Goal: Ask a question: Seek information or help from site administrators or community

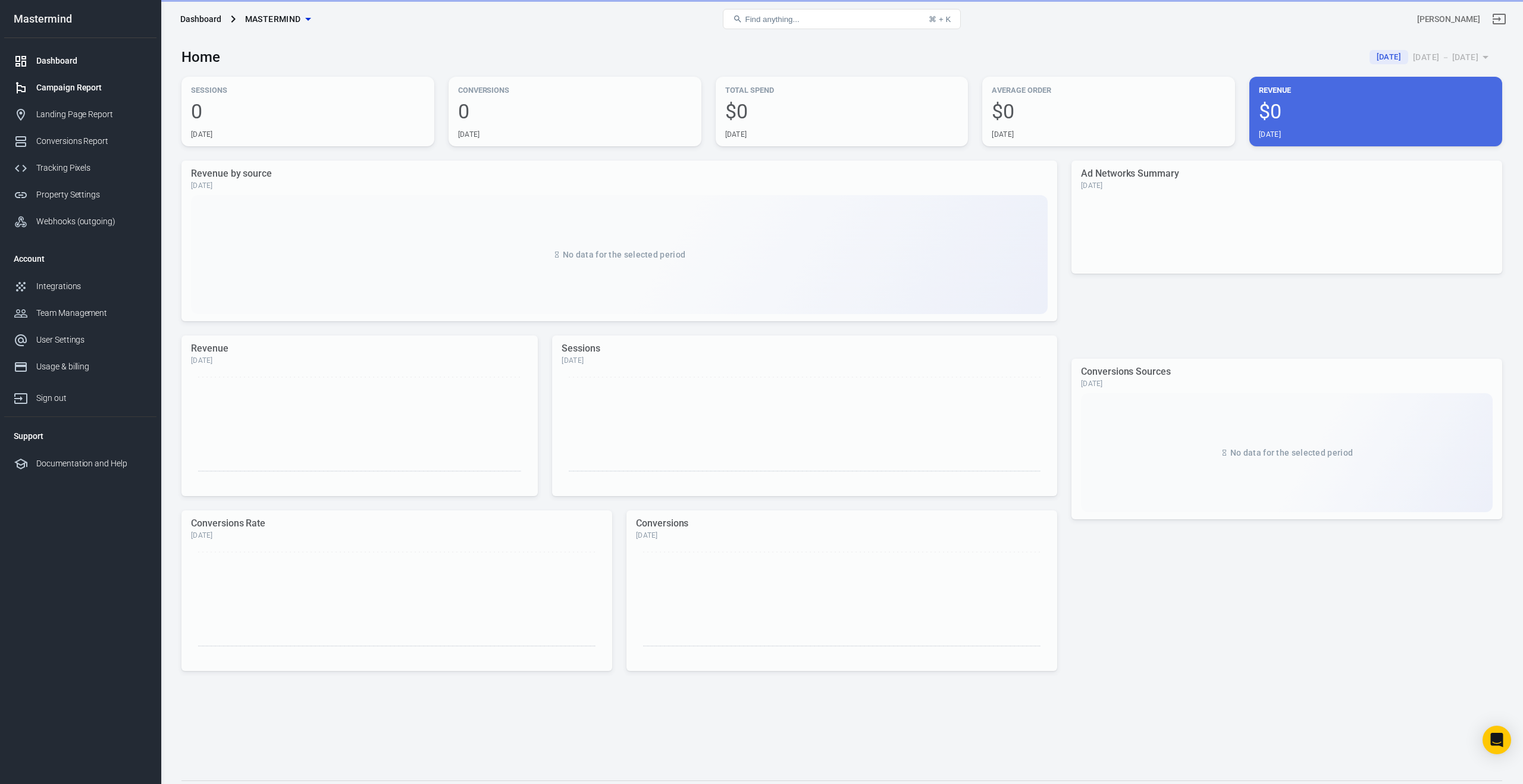
click at [66, 89] on div "Campaign Report" at bounding box center [92, 87] width 111 height 12
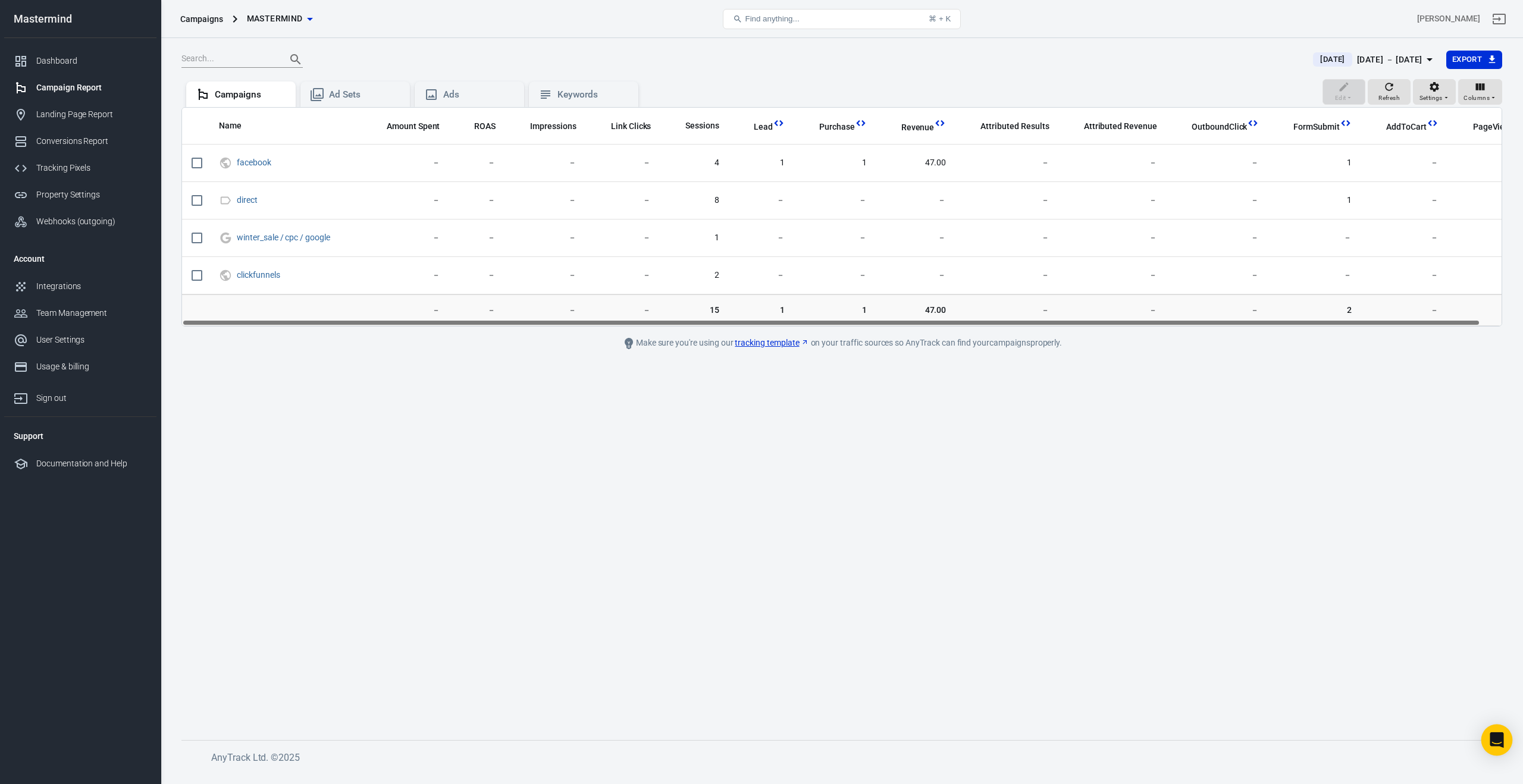
click at [1491, 744] on icon "Open Intercom Messenger" at bounding box center [1497, 740] width 15 height 15
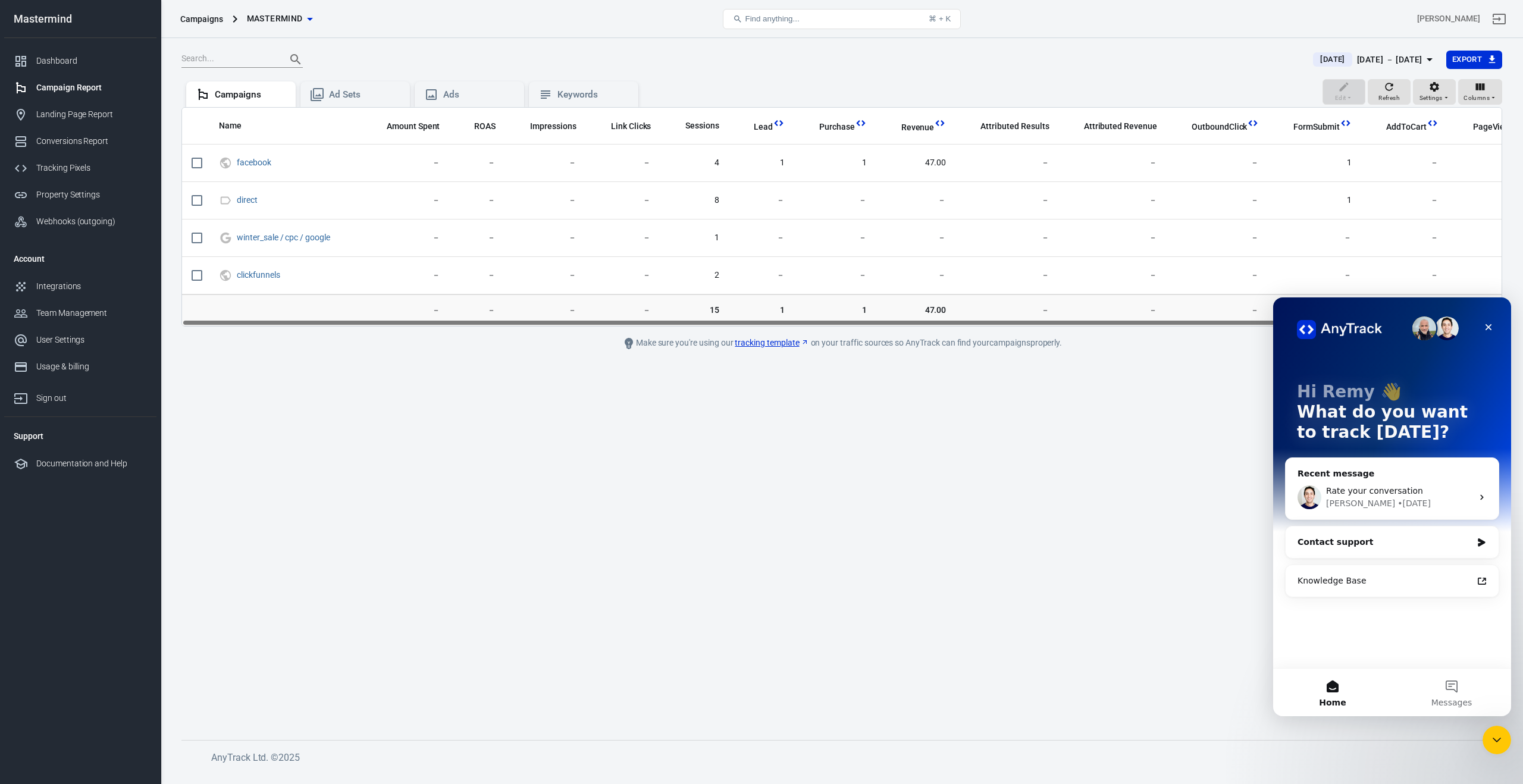
click at [1385, 549] on div "Contact support" at bounding box center [1391, 542] width 213 height 32
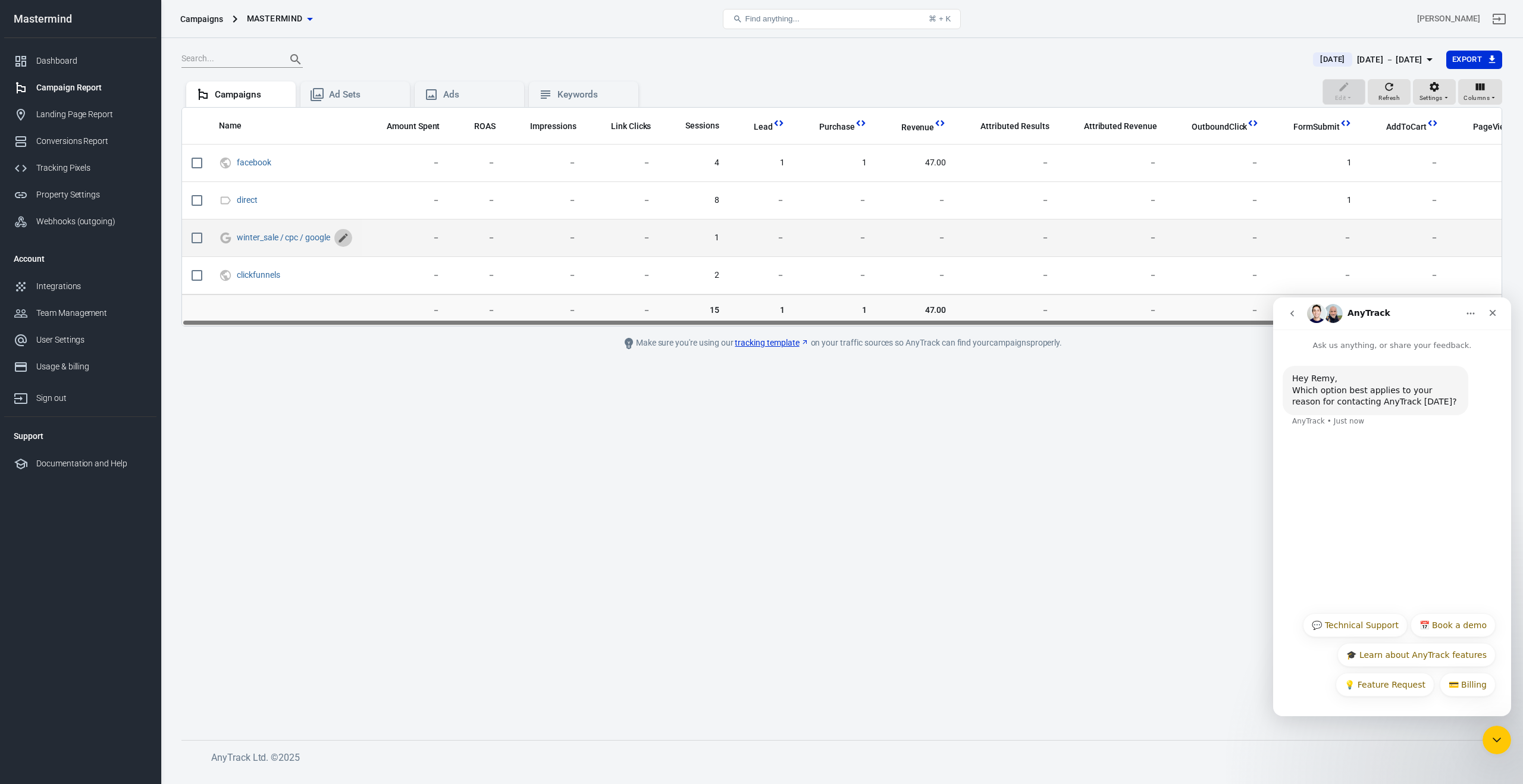
click at [342, 237] on icon "scrollable content" at bounding box center [343, 237] width 12 height 12
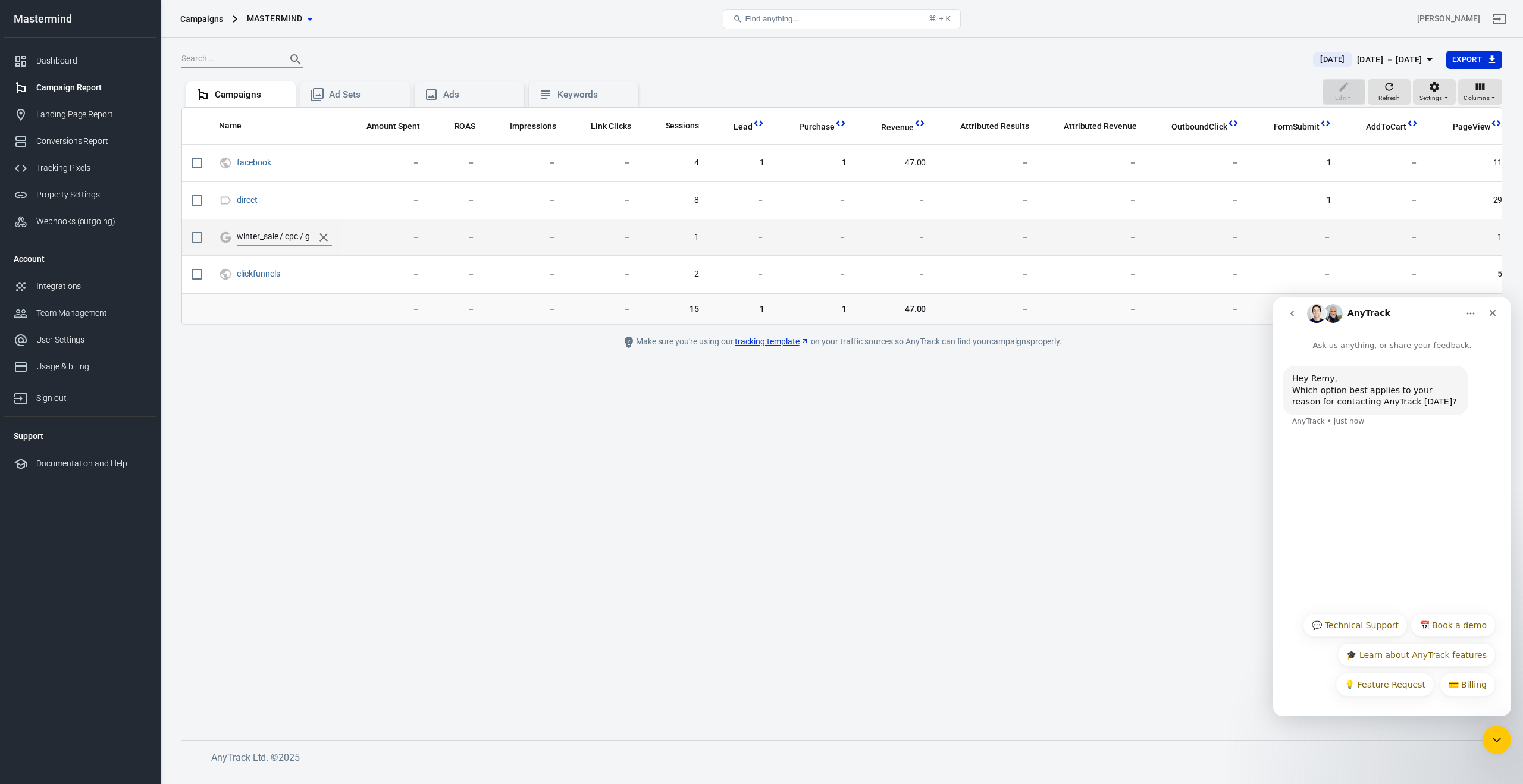
click at [286, 235] on input "winter_sale / cpc / google" at bounding box center [273, 237] width 72 height 15
click at [325, 235] on icon "scrollable content" at bounding box center [324, 237] width 14 height 14
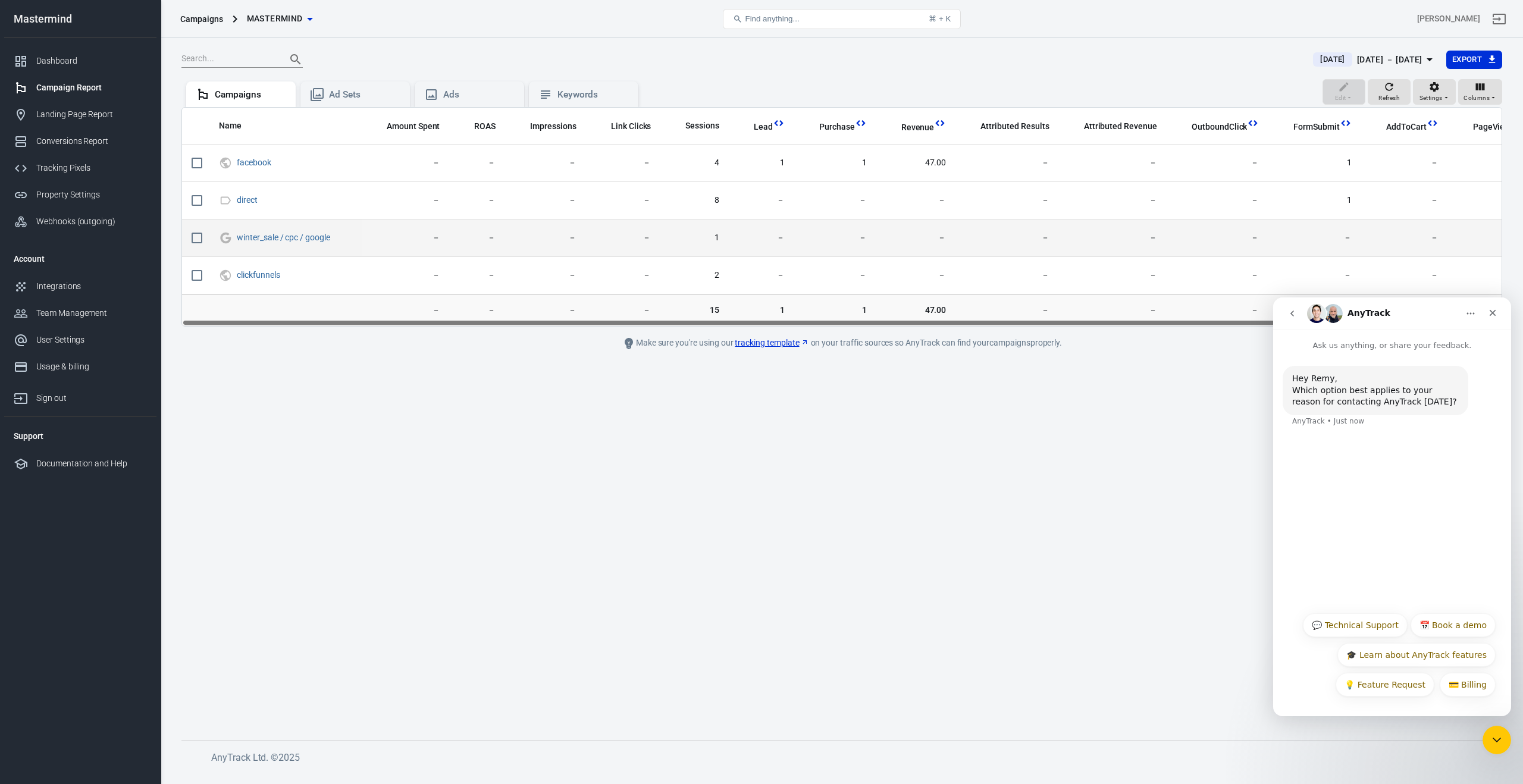
click at [1330, 443] on div "Hey Remy, Which option best applies to your reason for contacting AnyTrack [DAT…" at bounding box center [1392, 478] width 238 height 254
click at [1356, 626] on button "💬 Technical Support" at bounding box center [1355, 625] width 105 height 24
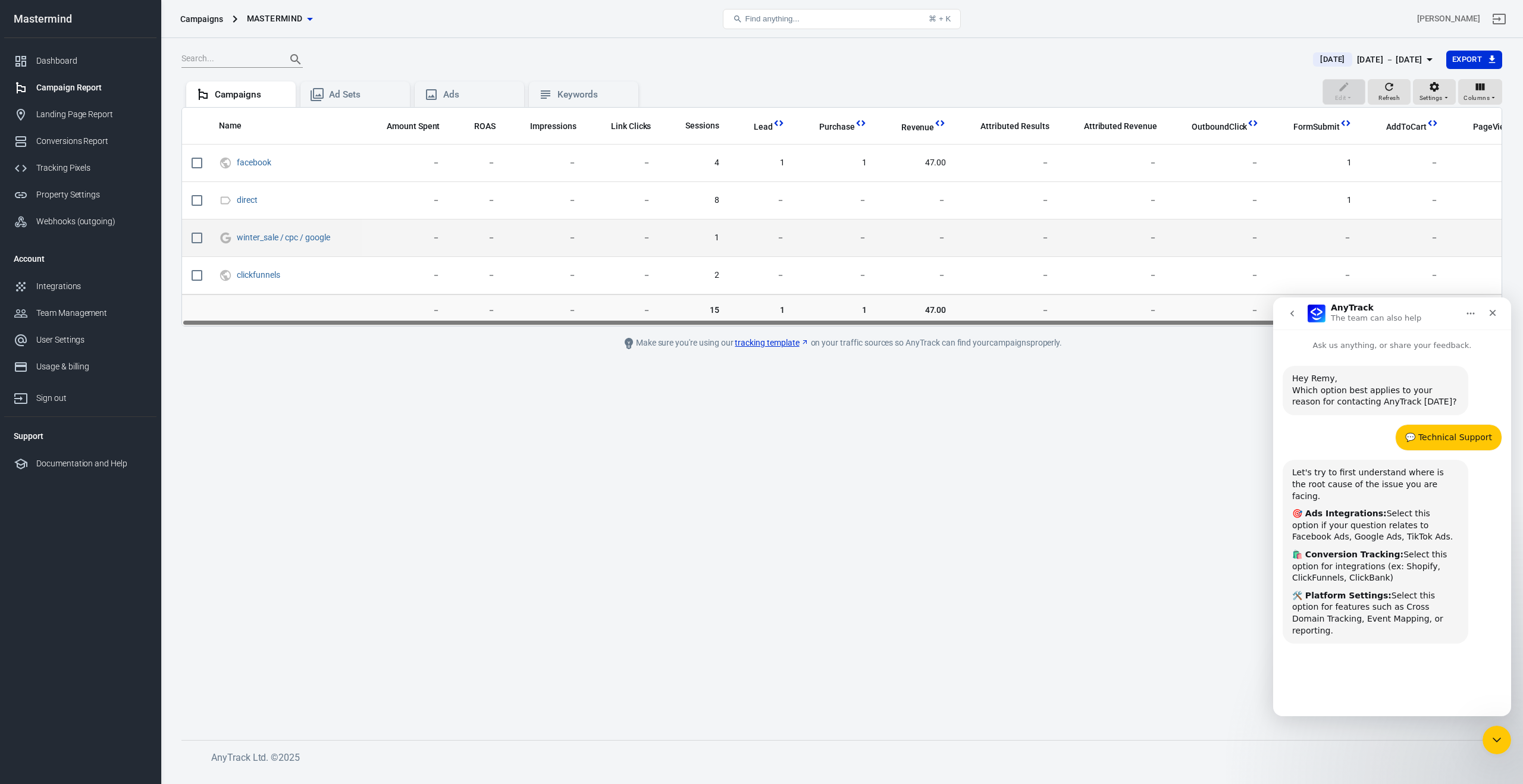
scroll to position [29, 0]
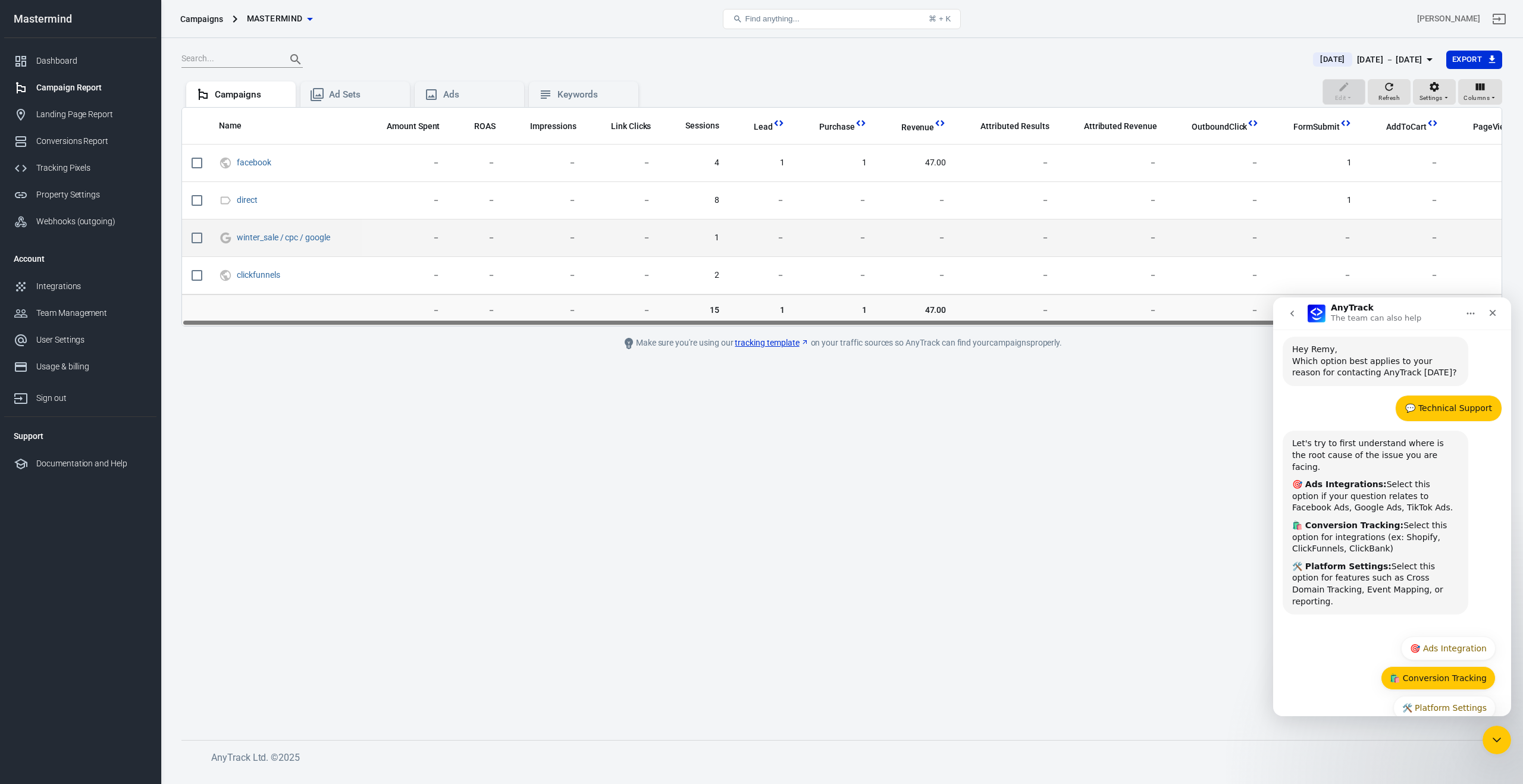
click at [1420, 666] on button "🛍️ Conversion Tracking" at bounding box center [1438, 678] width 115 height 24
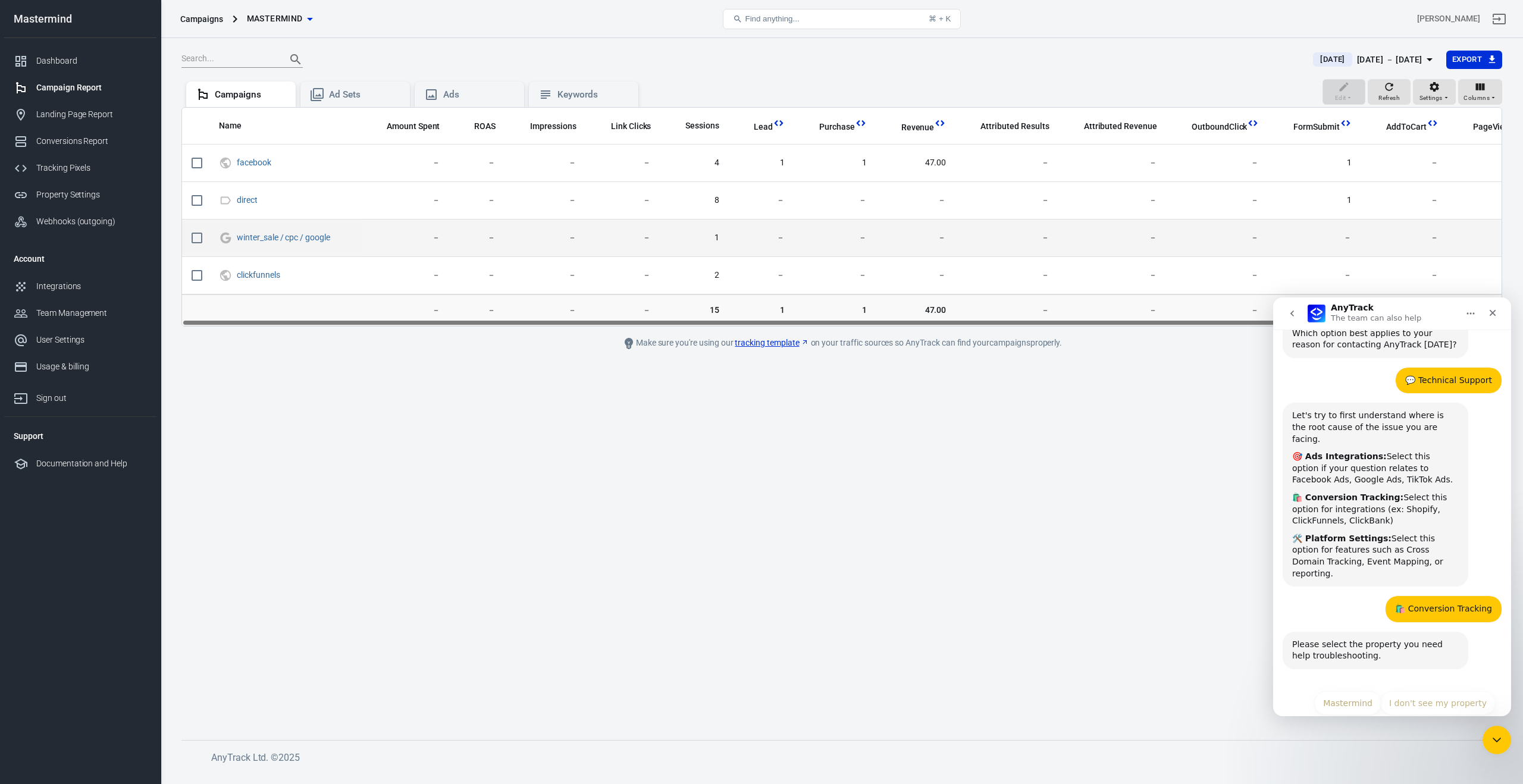
scroll to position [54, 0]
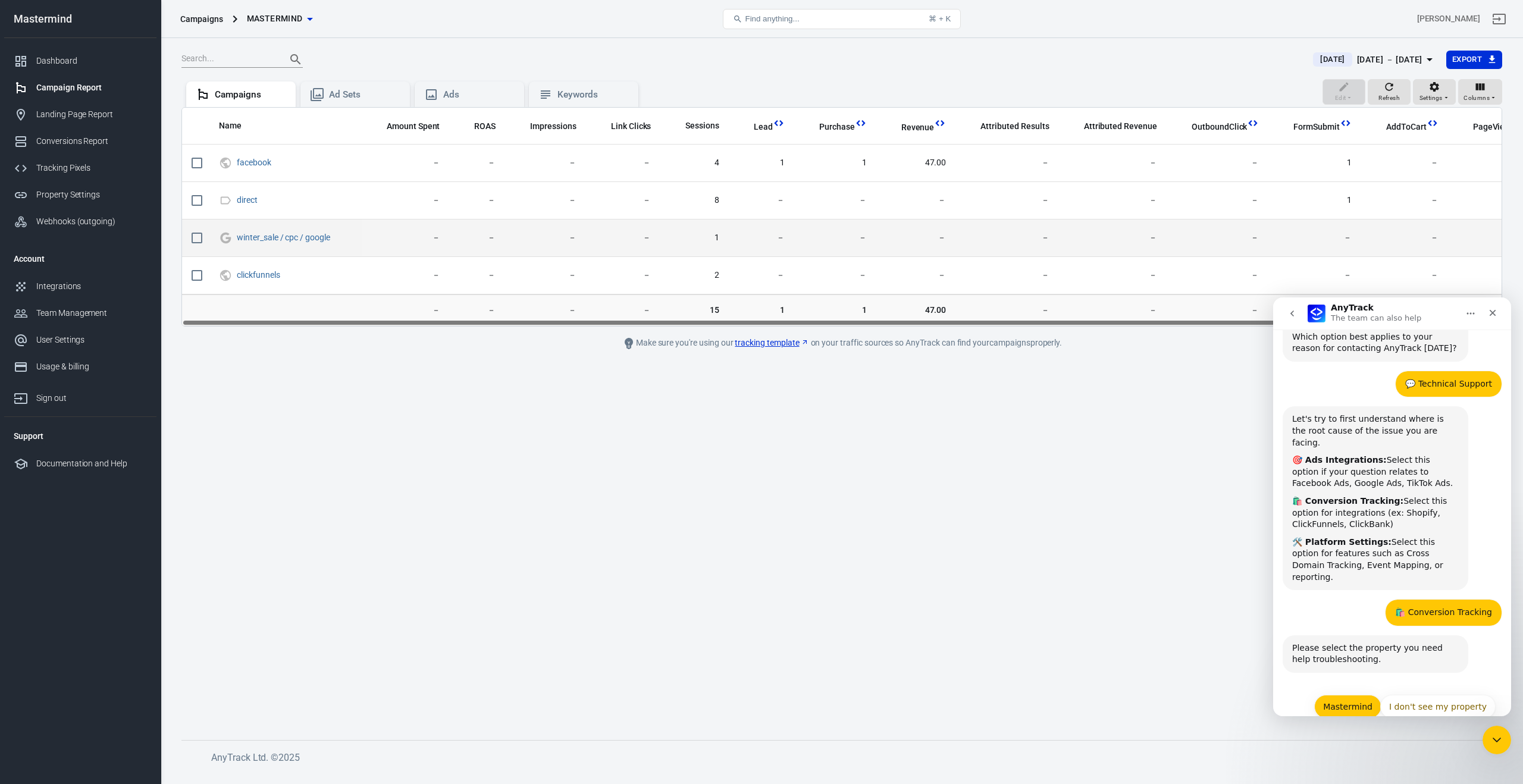
click at [1352, 695] on button "Mastermind" at bounding box center [1348, 706] width 67 height 24
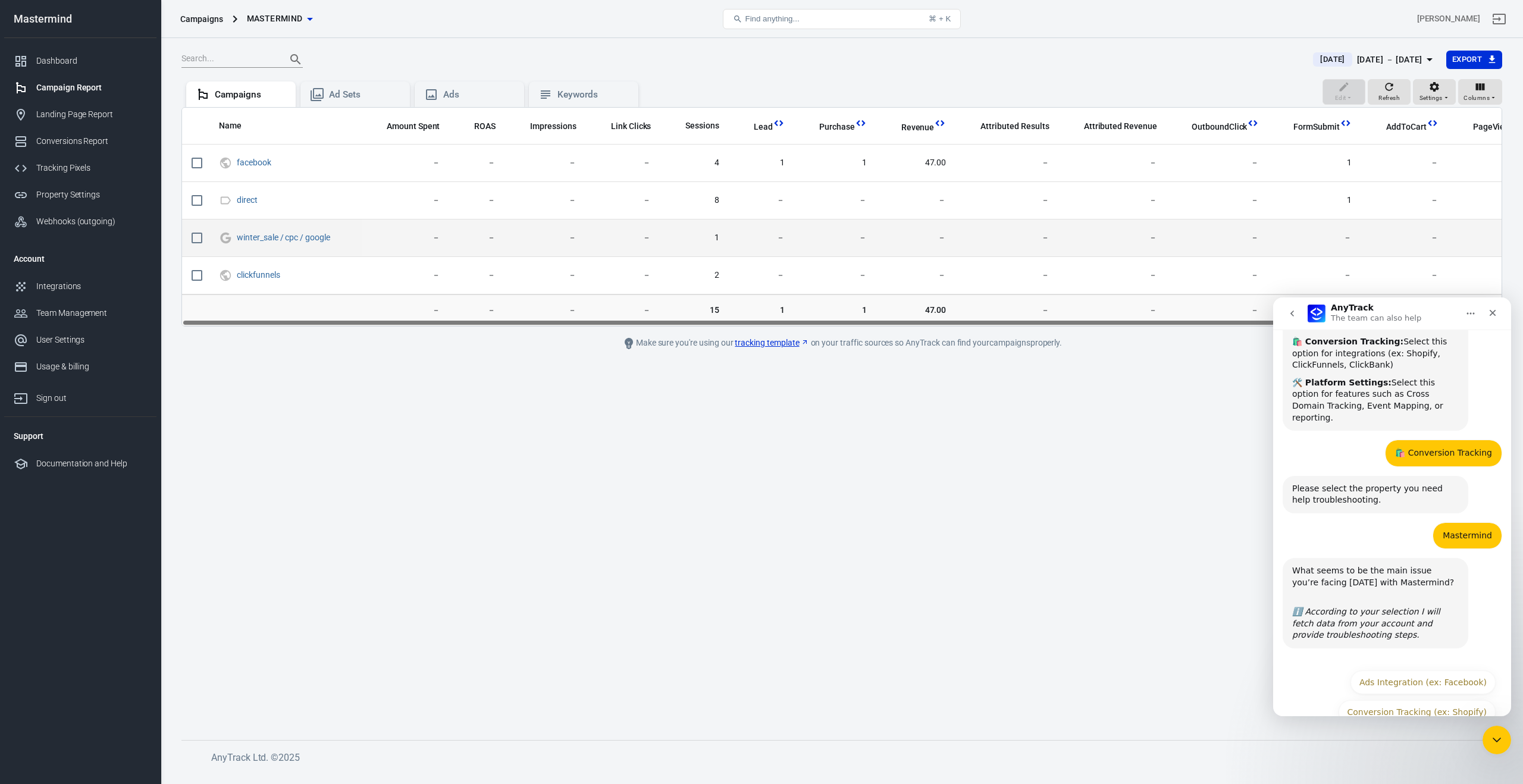
scroll to position [217, 0]
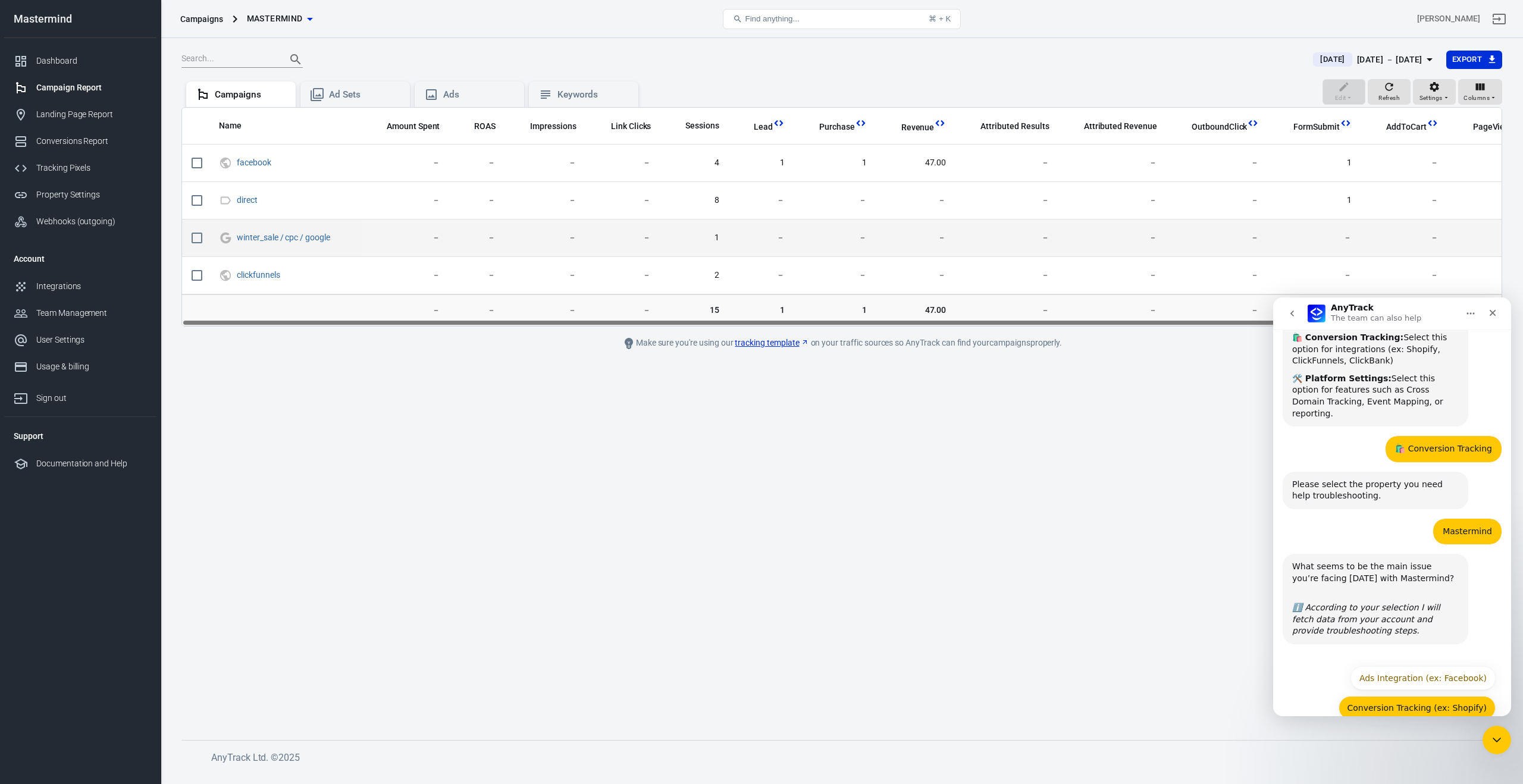
click at [1385, 696] on button "Conversion Tracking (ex: Shopify)" at bounding box center [1417, 708] width 158 height 24
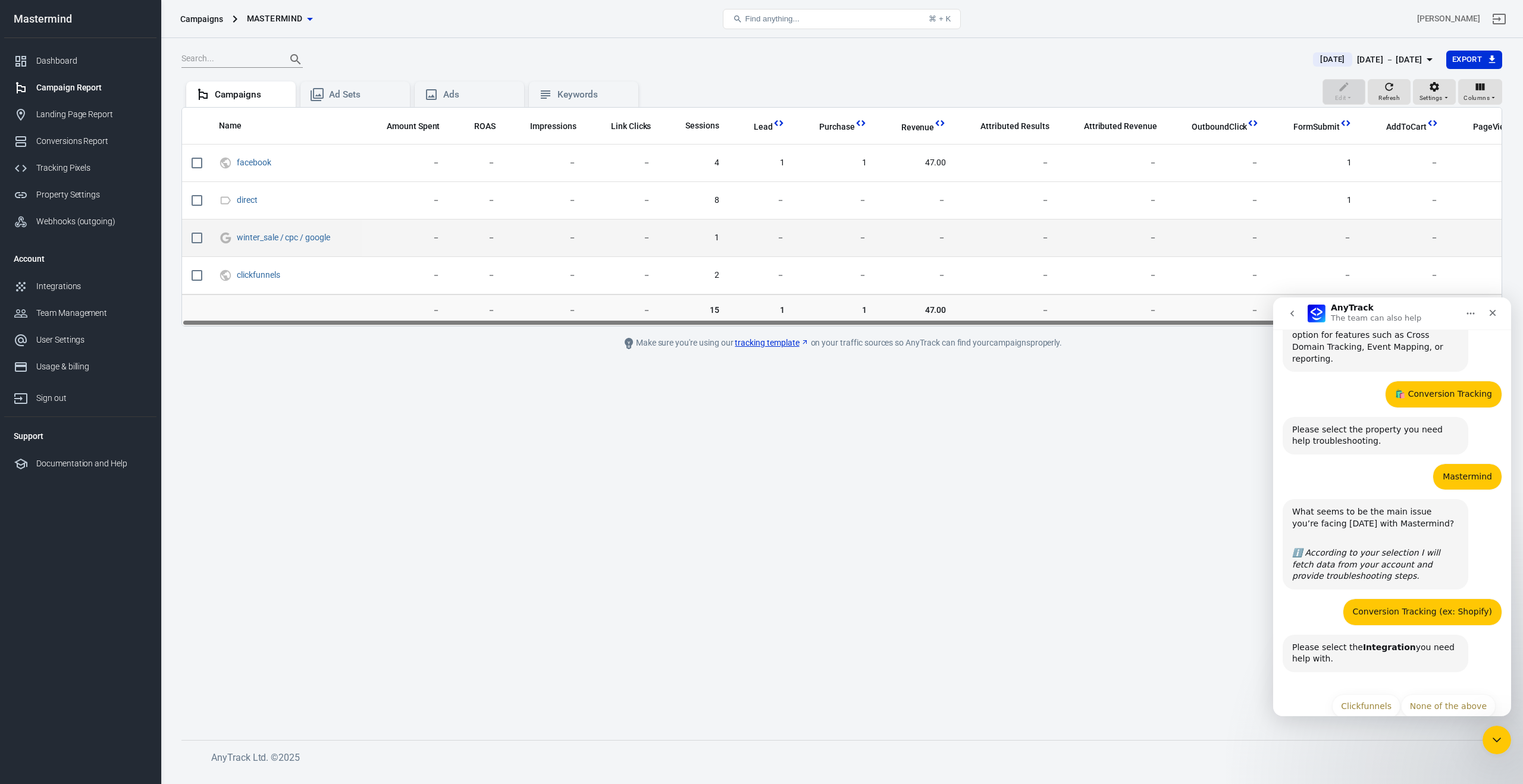
scroll to position [271, 0]
click at [1370, 695] on button "Clickfunnels" at bounding box center [1366, 706] width 68 height 24
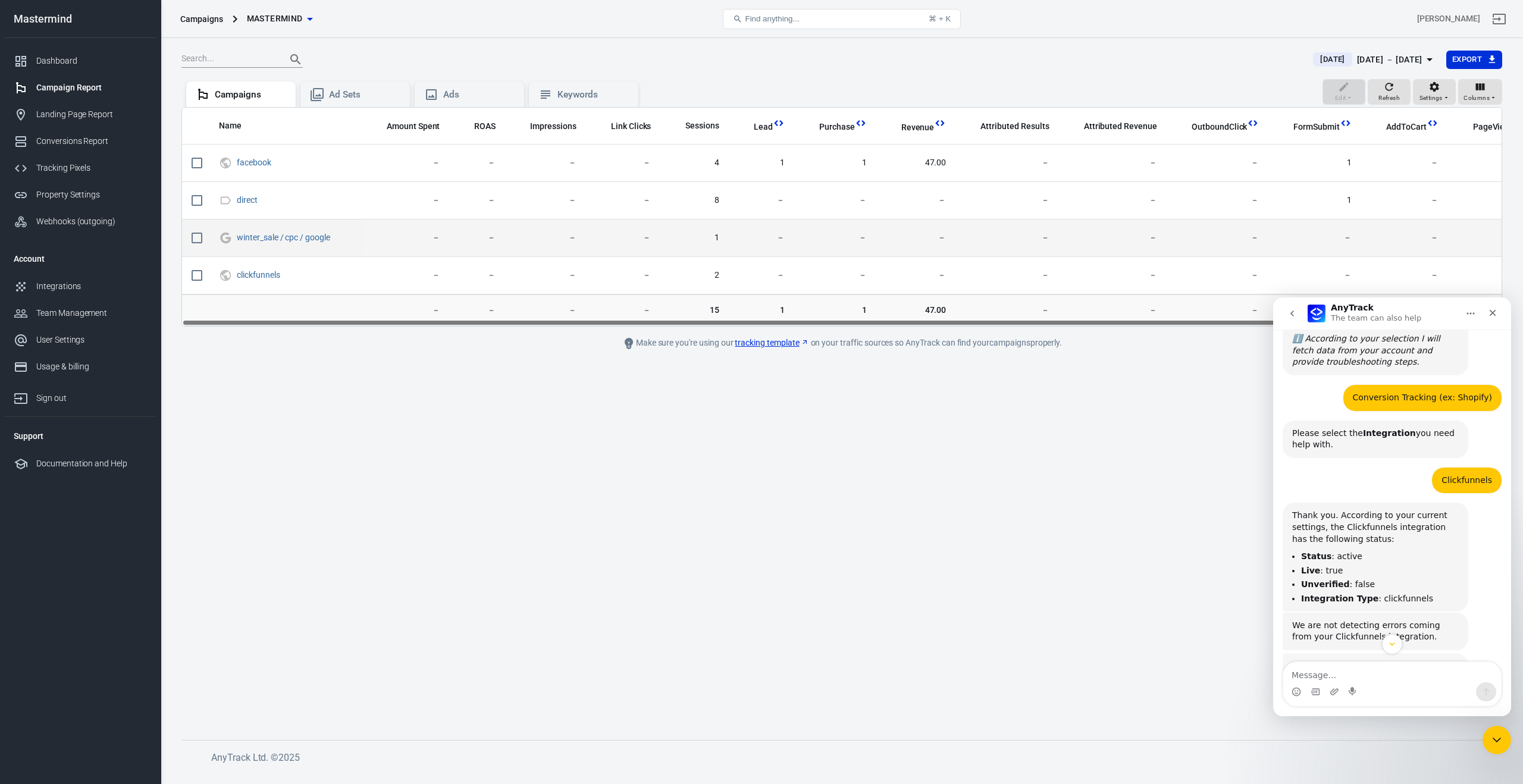
scroll to position [487, 0]
click at [1358, 673] on textarea "Message…" at bounding box center [1392, 672] width 218 height 20
type textarea "Hey just wanted to know what "winter_sale / cpc / google" means on my Campaign …"
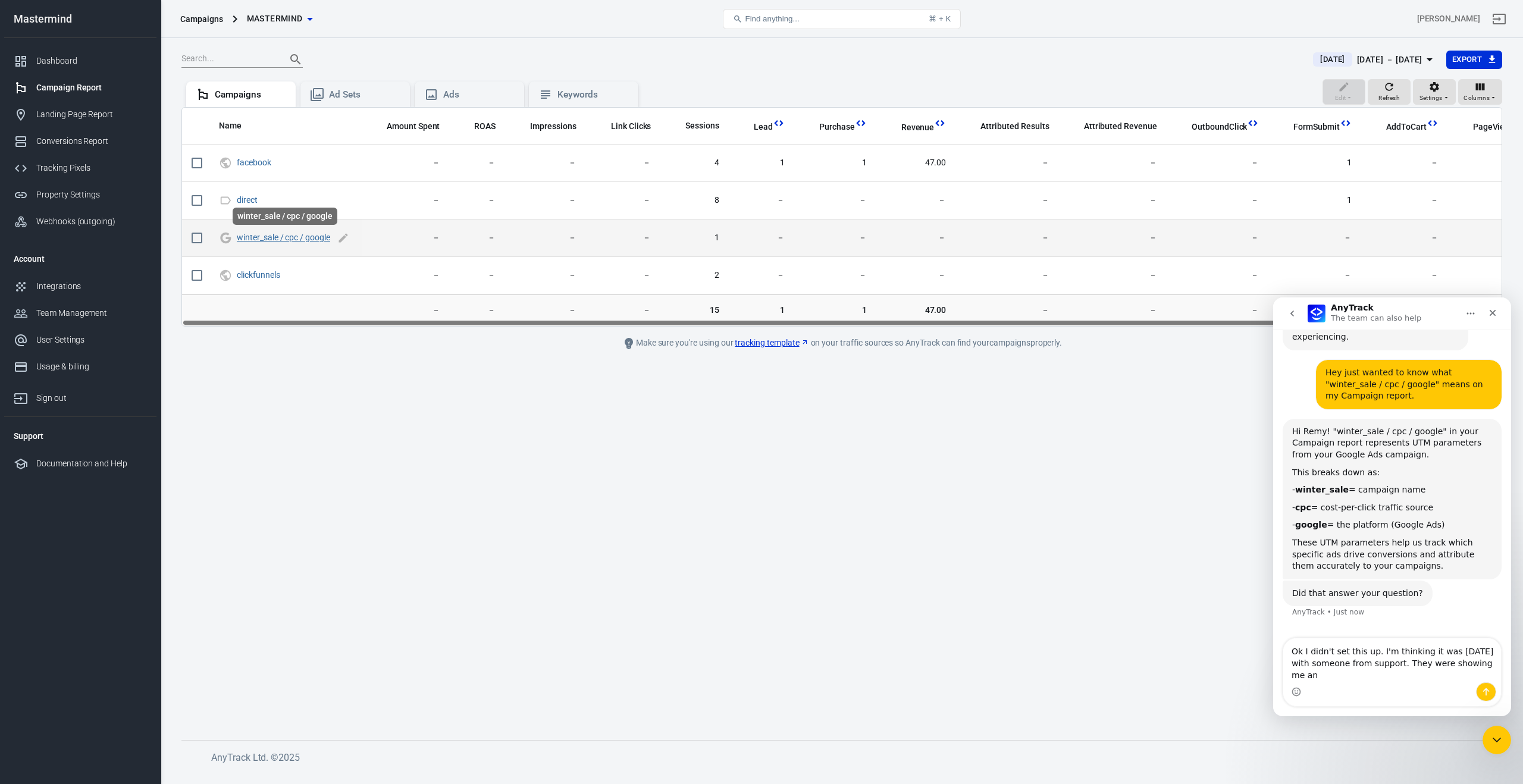
scroll to position [823, 0]
type textarea "Ok I didn't set this up. I'm thinking it was [DATE] with someone from support. …"
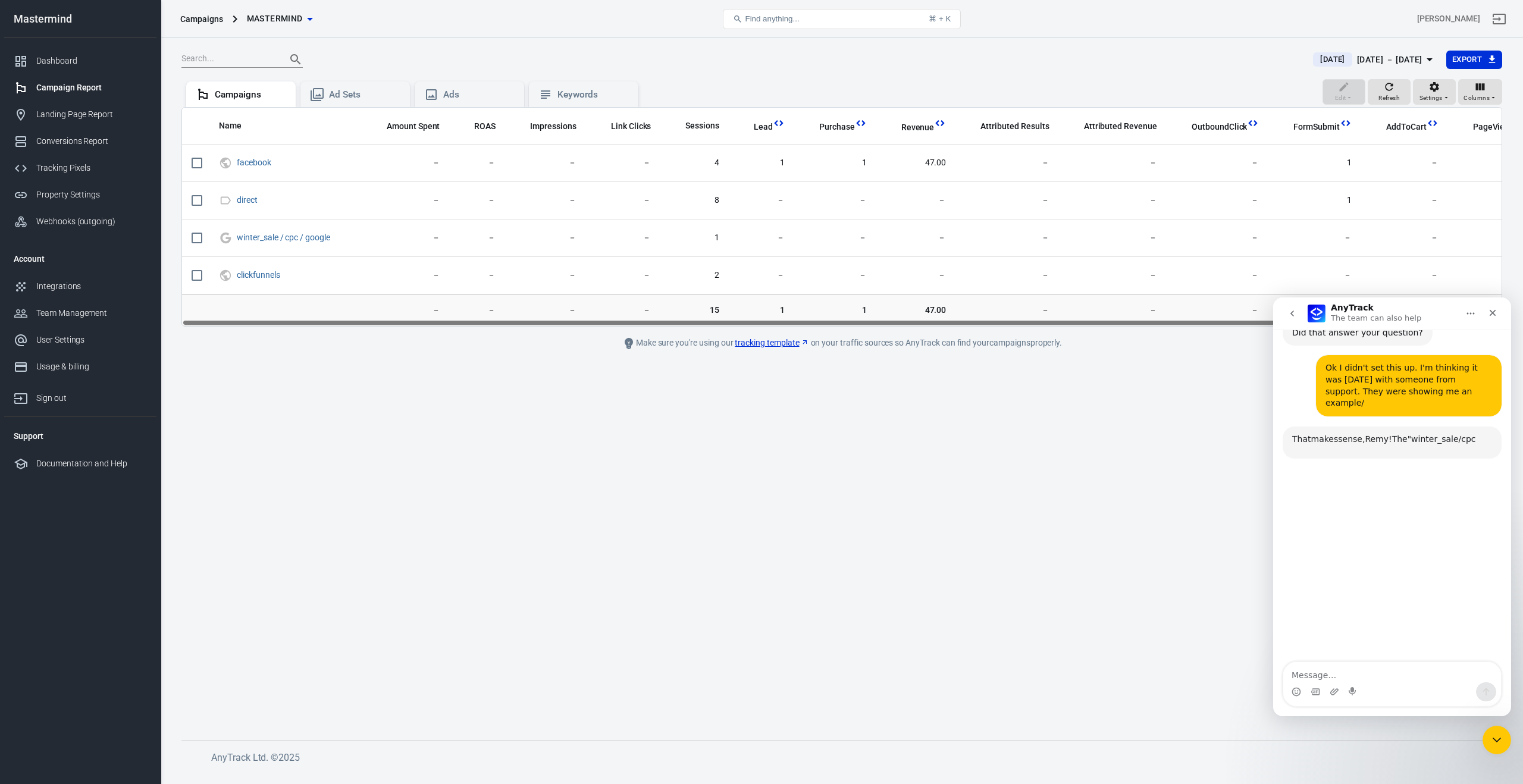
scroll to position [1090, 0]
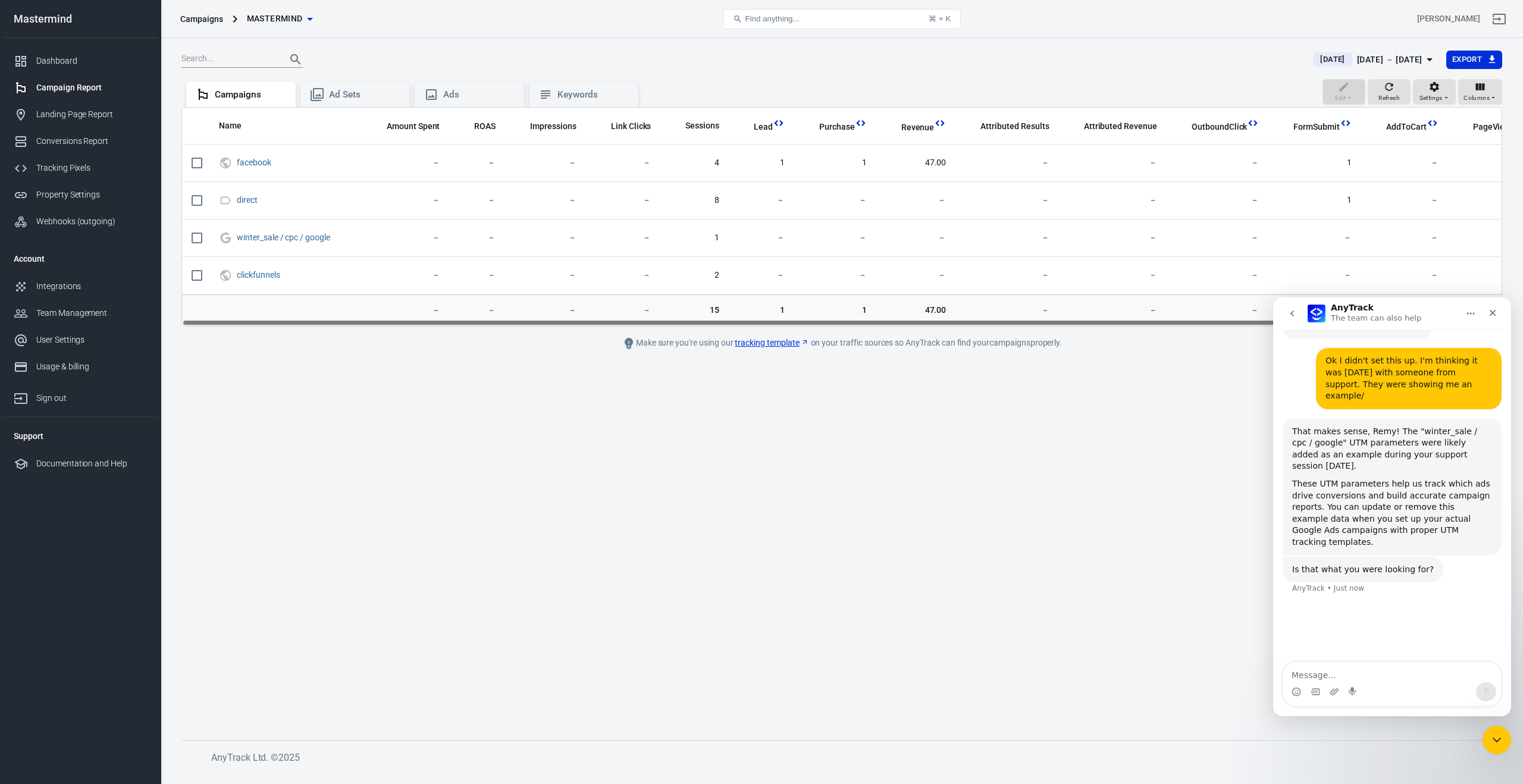
click at [1394, 674] on textarea "Message…" at bounding box center [1392, 672] width 218 height 20
type textarea "How do i delete it?"
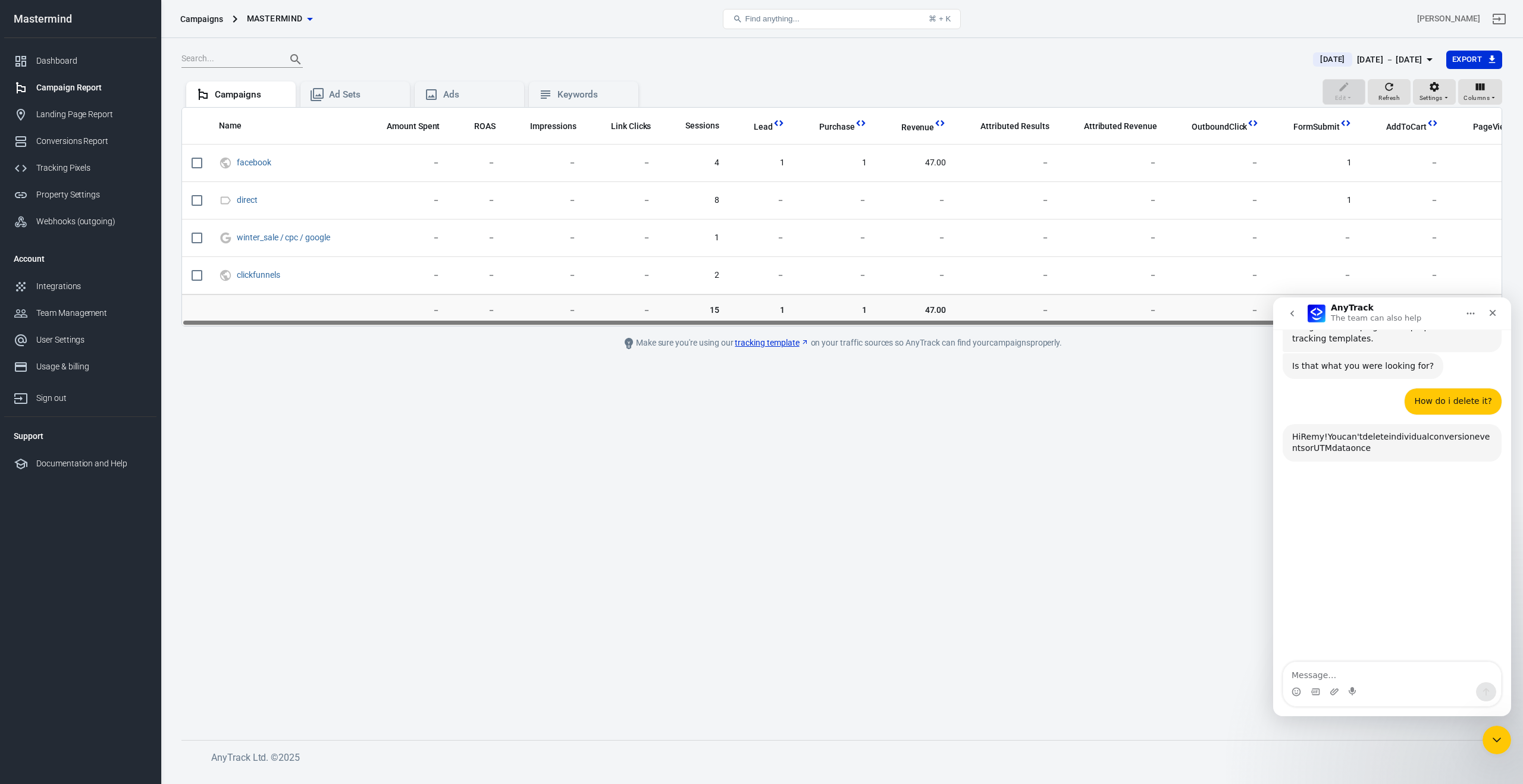
scroll to position [1299, 0]
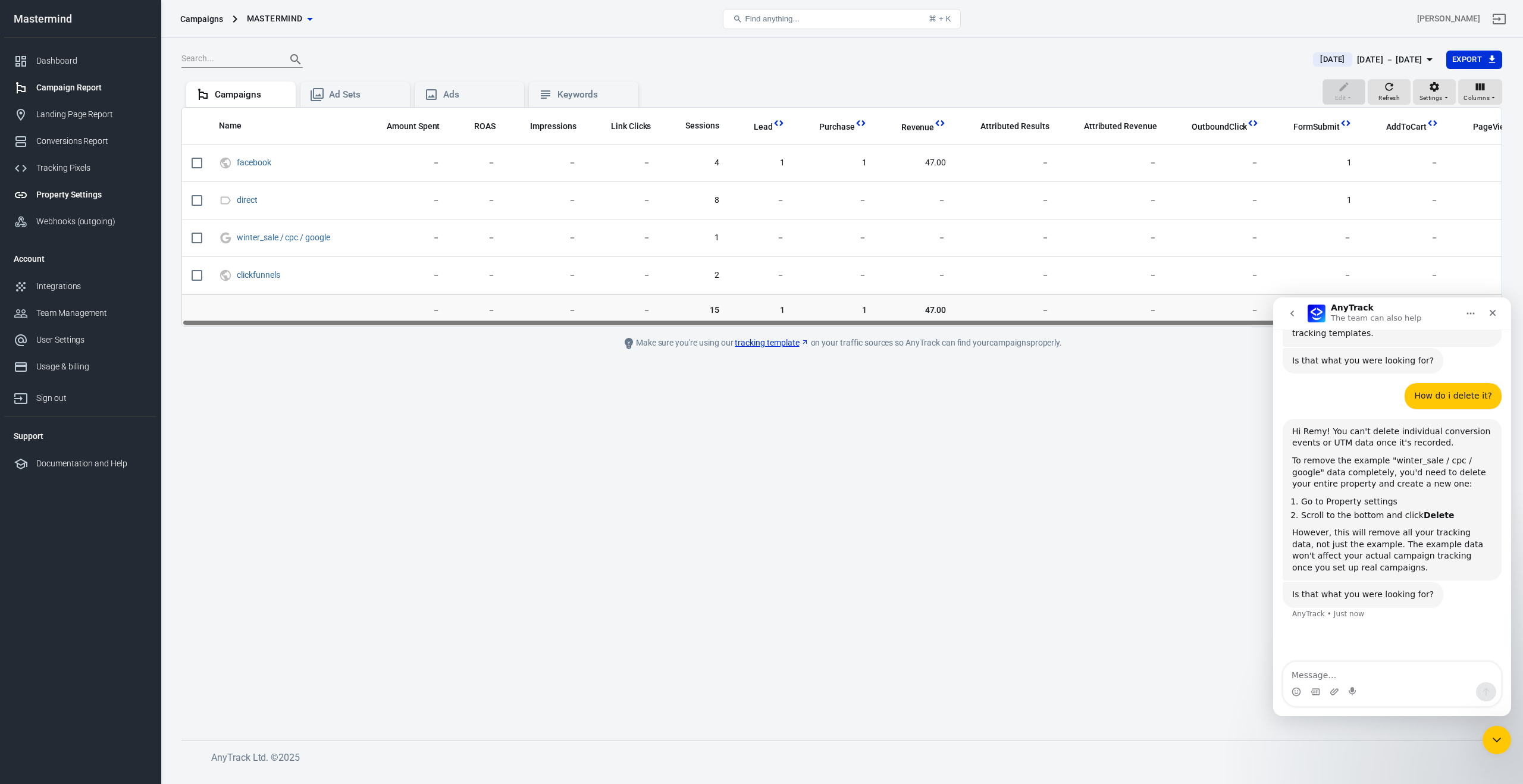
click at [68, 195] on div "Property Settings" at bounding box center [92, 195] width 111 height 12
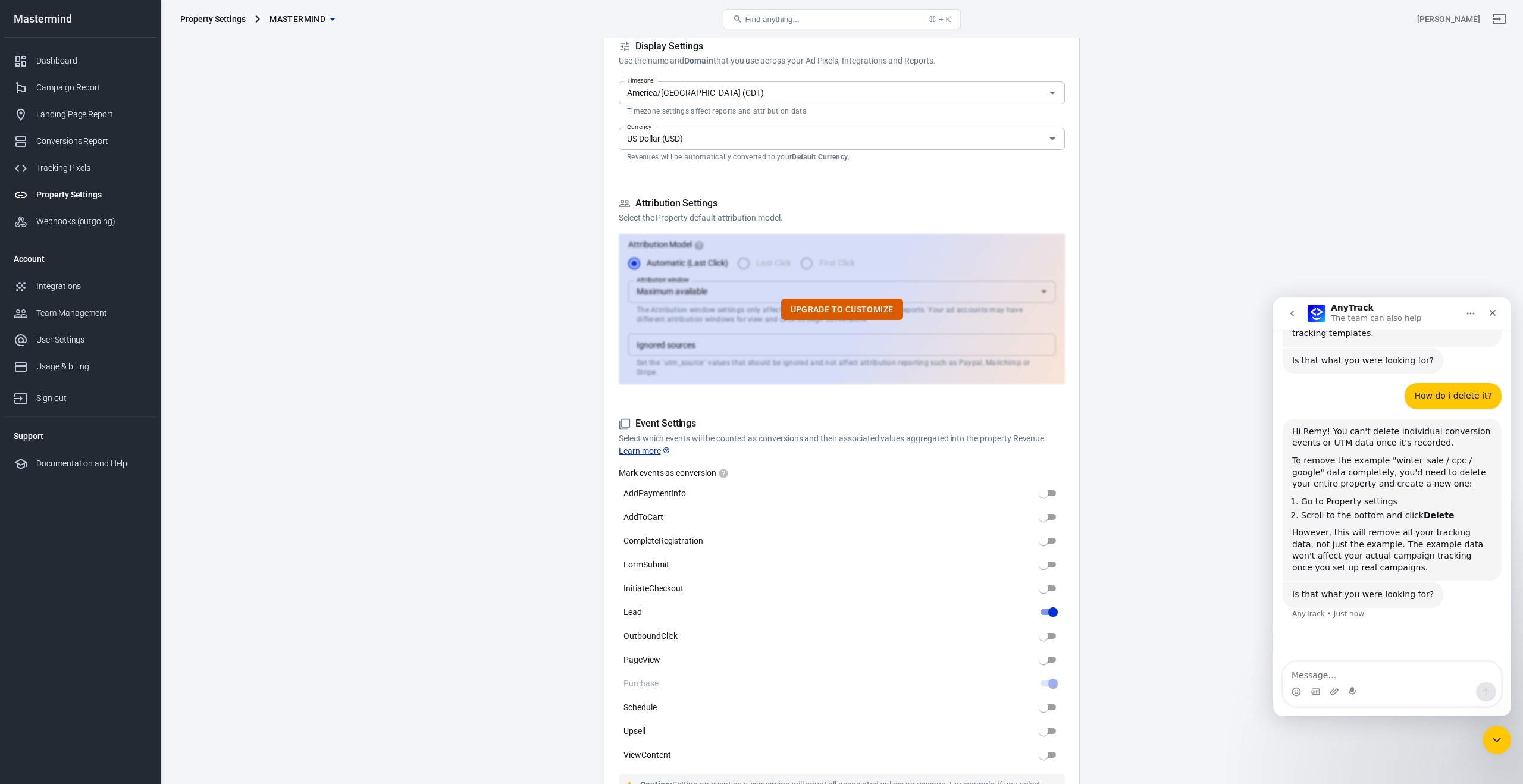
scroll to position [276, 0]
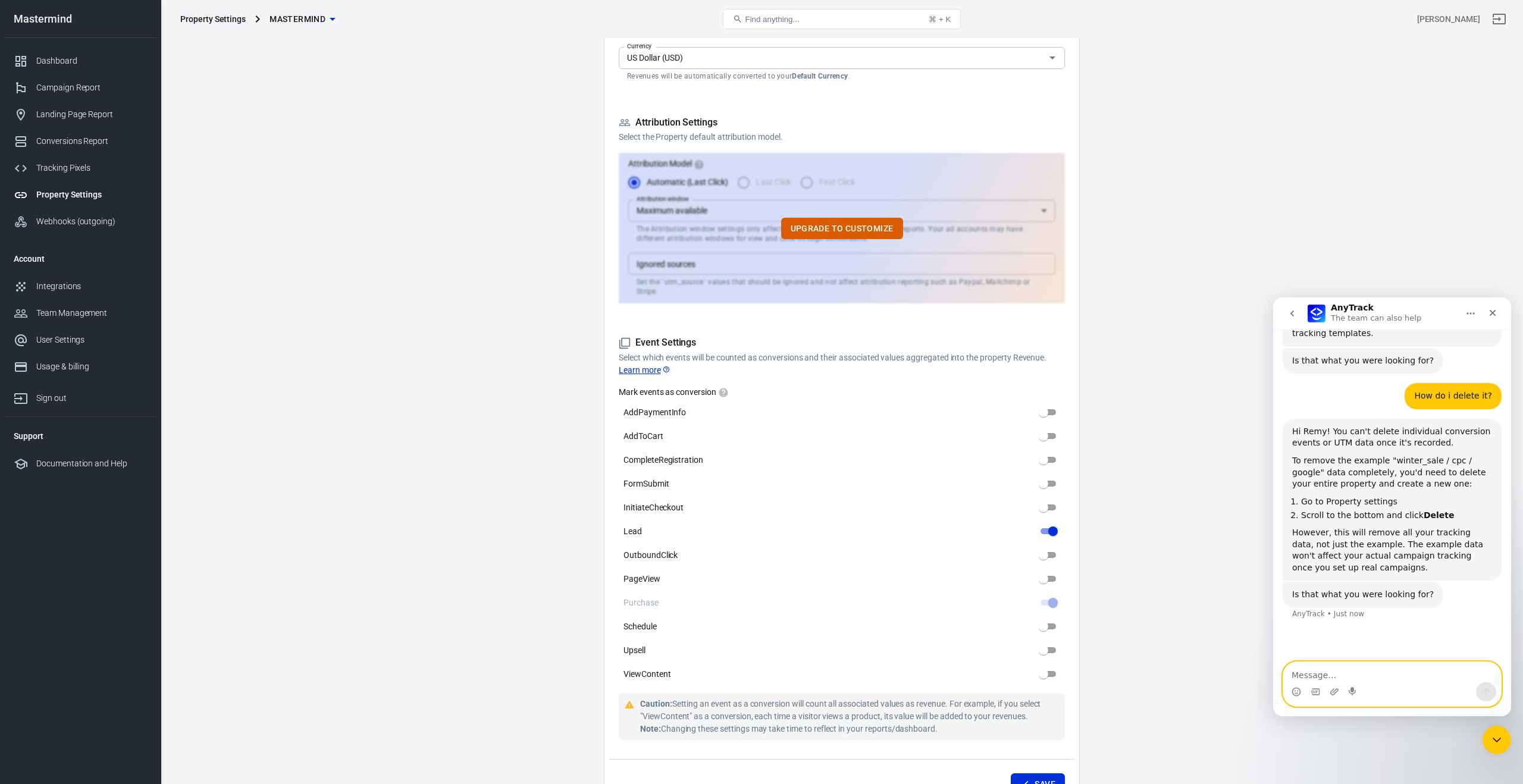
click at [1345, 670] on textarea "Message…" at bounding box center [1392, 672] width 218 height 20
type textarea "Oh ok. I don't wanna do that."
click at [103, 89] on div "Campaign Report" at bounding box center [92, 87] width 111 height 12
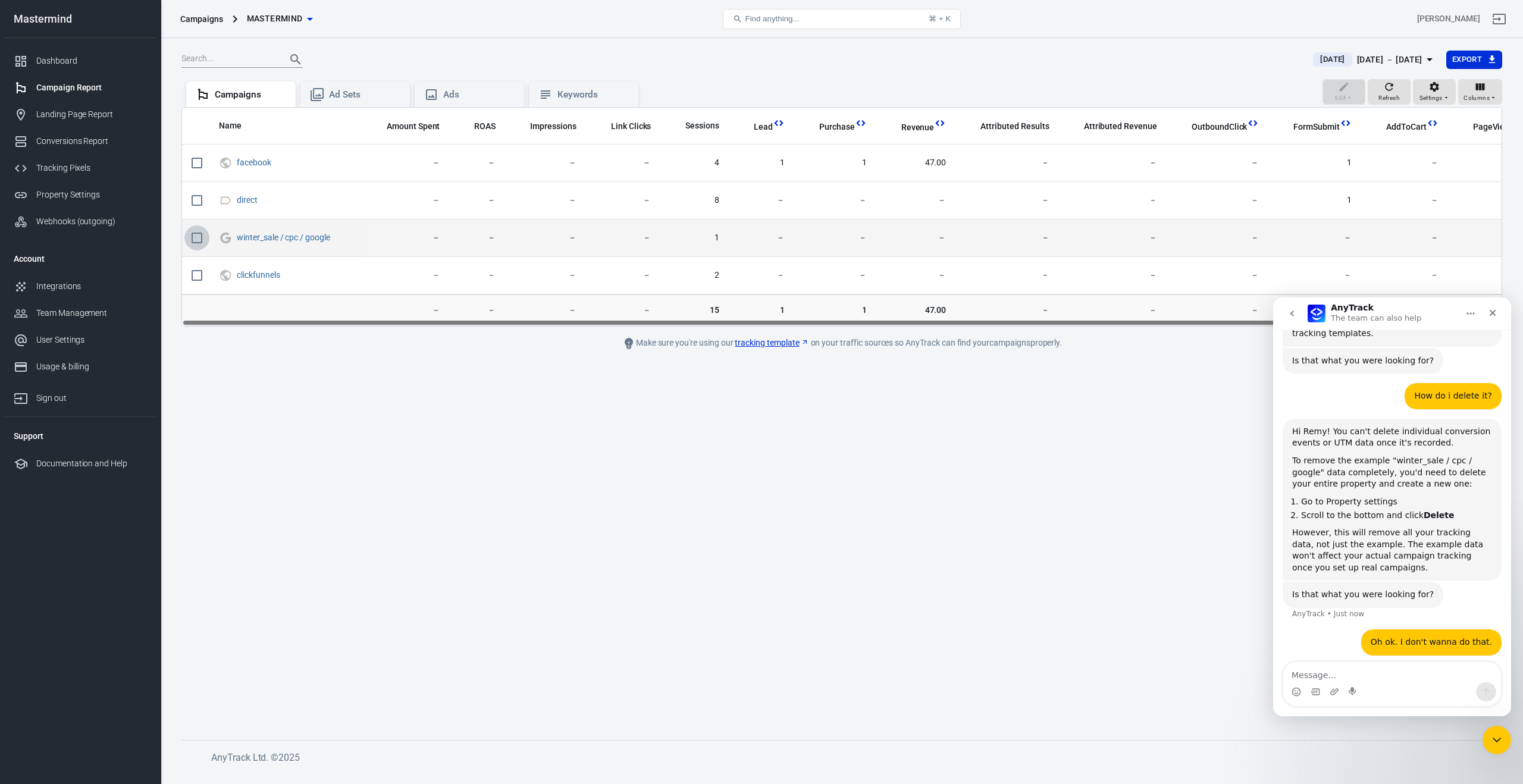
click at [202, 237] on input "scrollable content" at bounding box center [197, 237] width 25 height 25
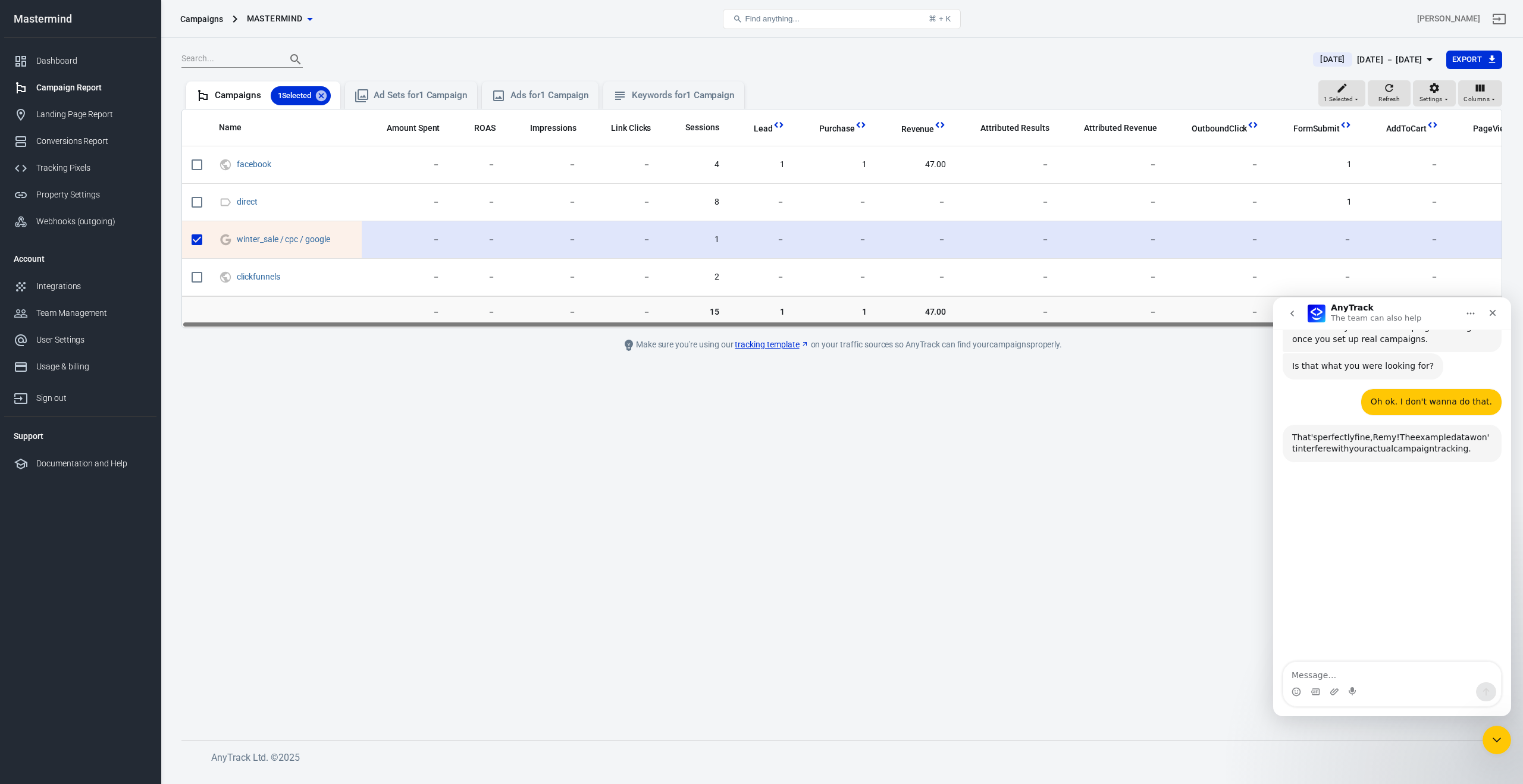
scroll to position [1533, 0]
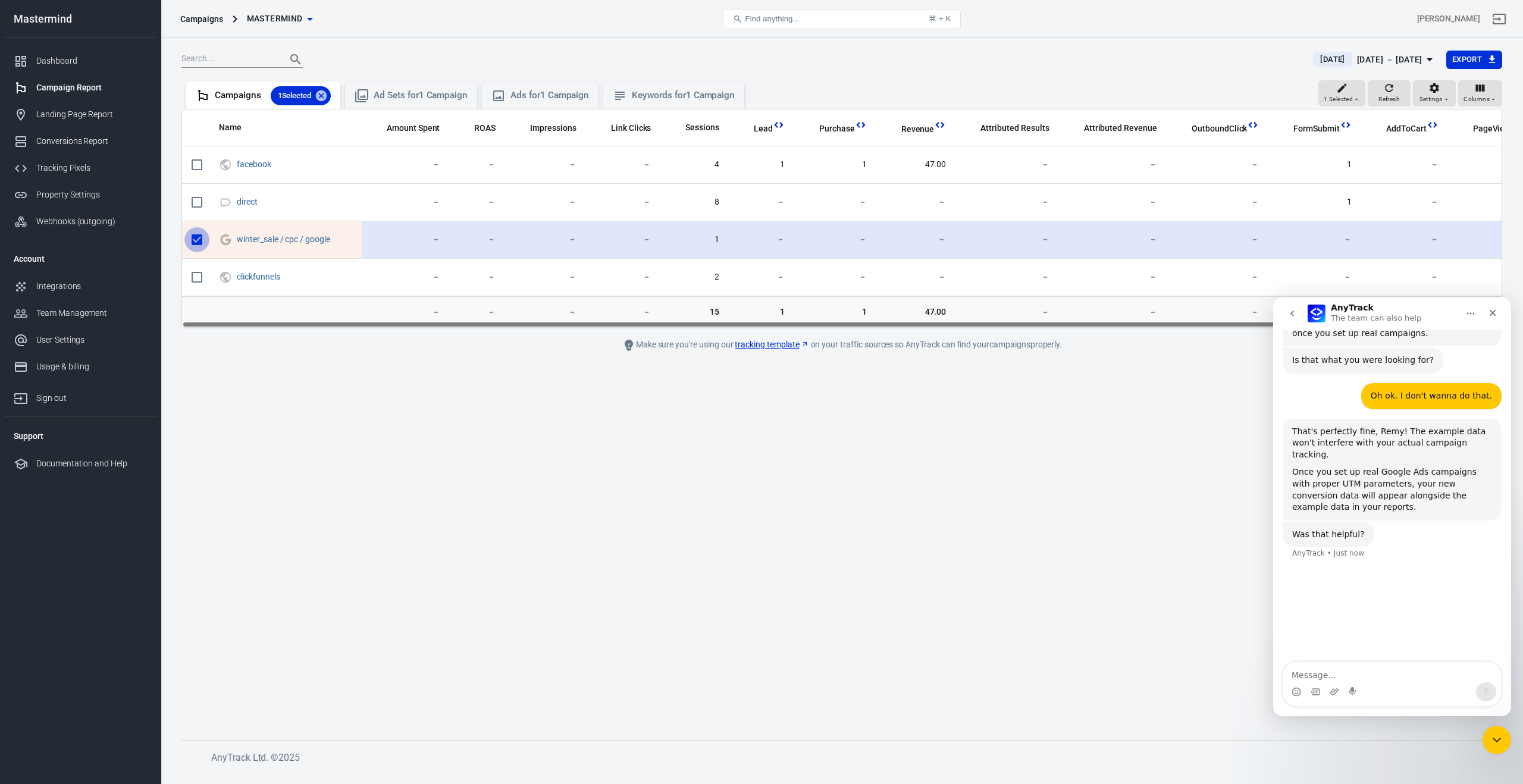
click at [202, 237] on input "scrollable content" at bounding box center [197, 240] width 25 height 25
checkbox input "false"
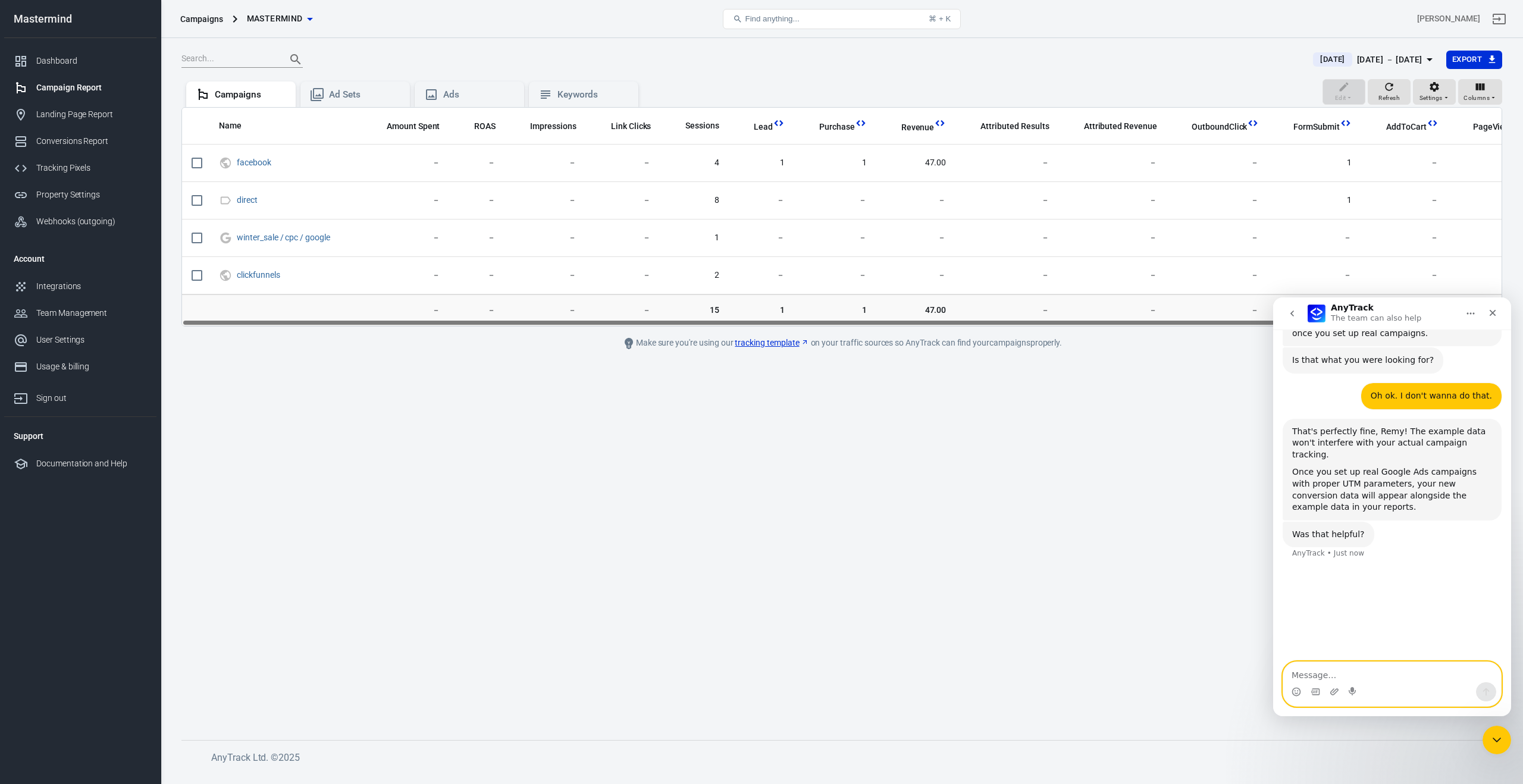
click at [1338, 668] on textarea "Message…" at bounding box center [1392, 672] width 218 height 20
type textarea "how do I stop if from showing on my dashboard"
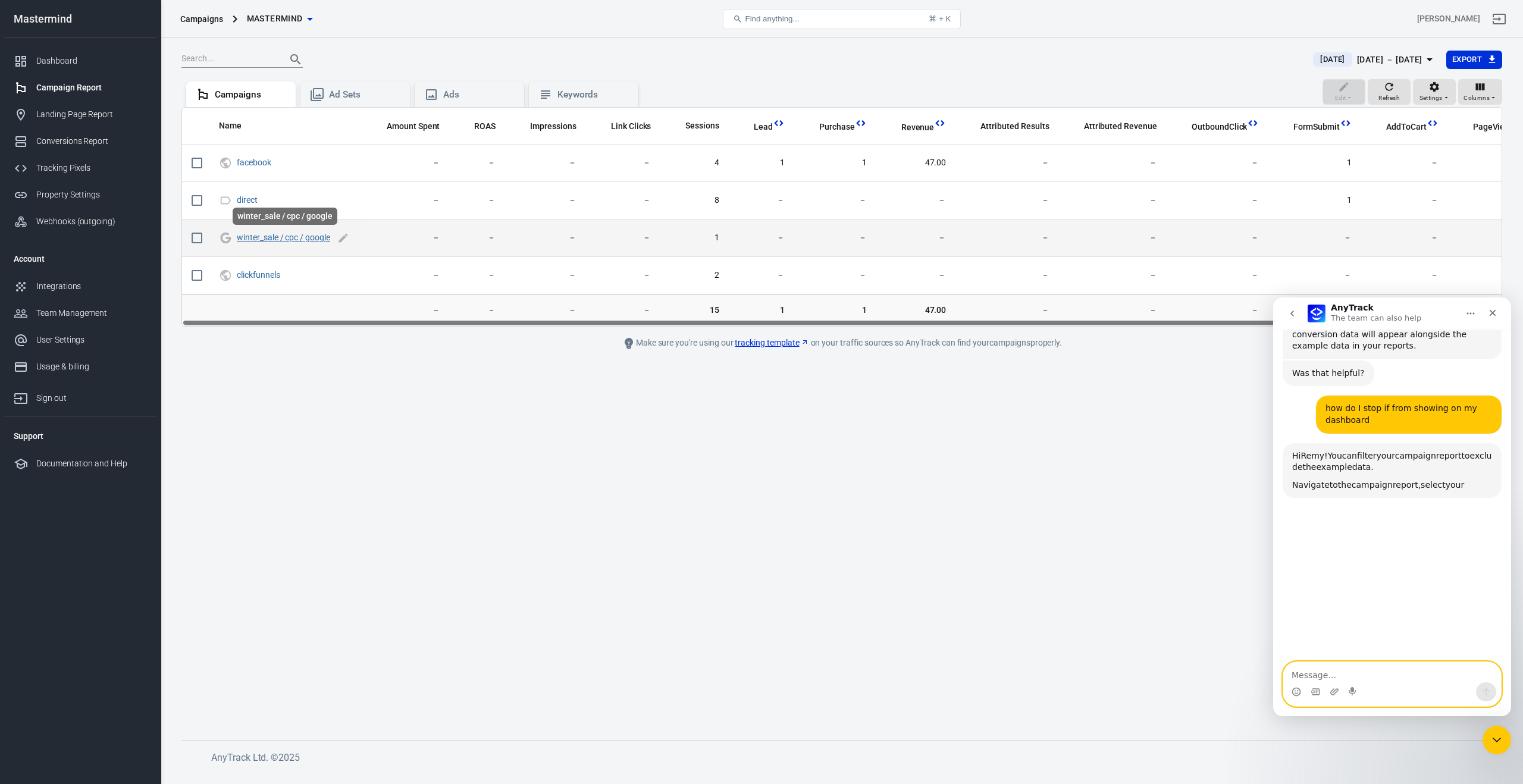
scroll to position [1695, 0]
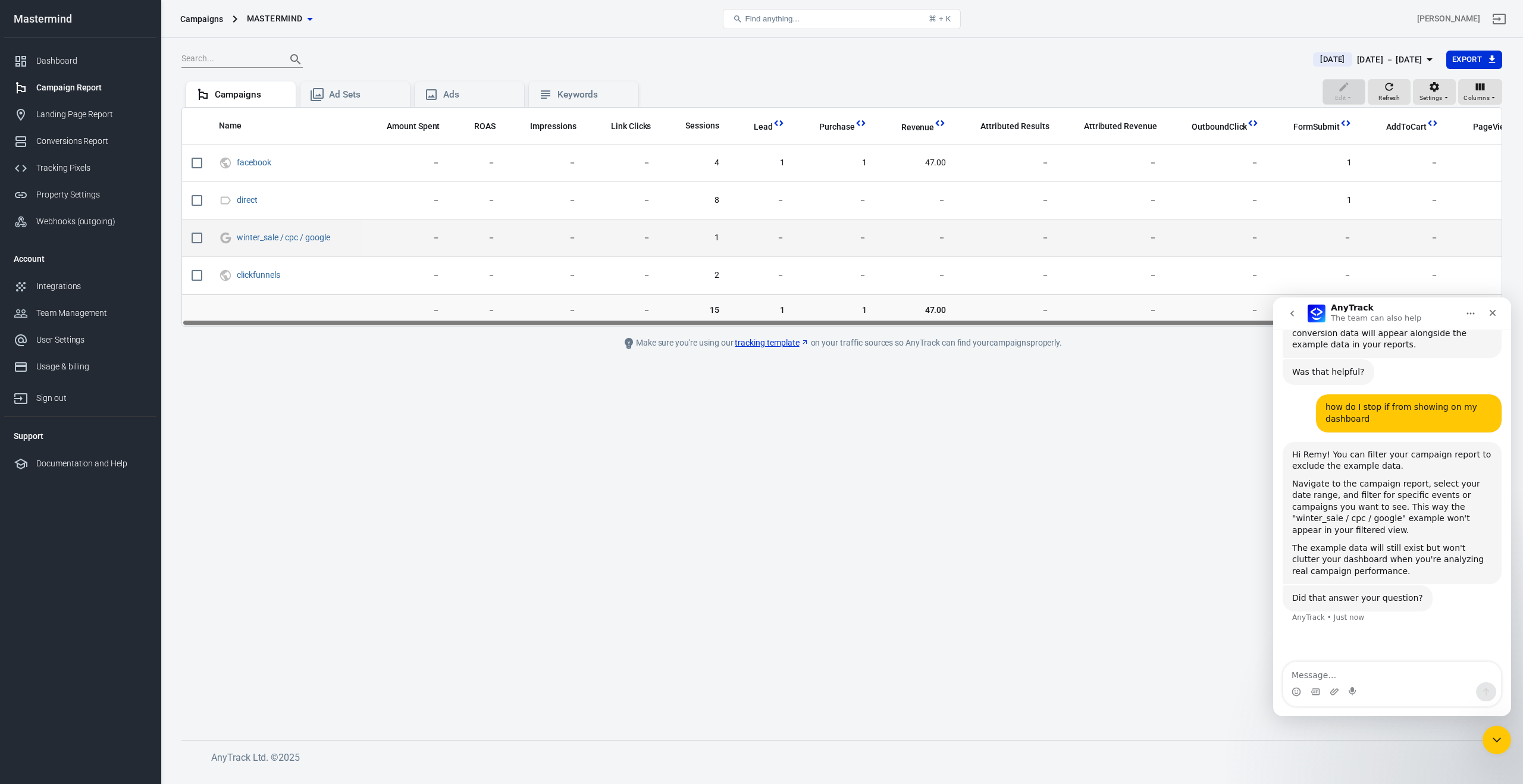
click at [201, 241] on input "scrollable content" at bounding box center [197, 237] width 25 height 25
checkbox input "true"
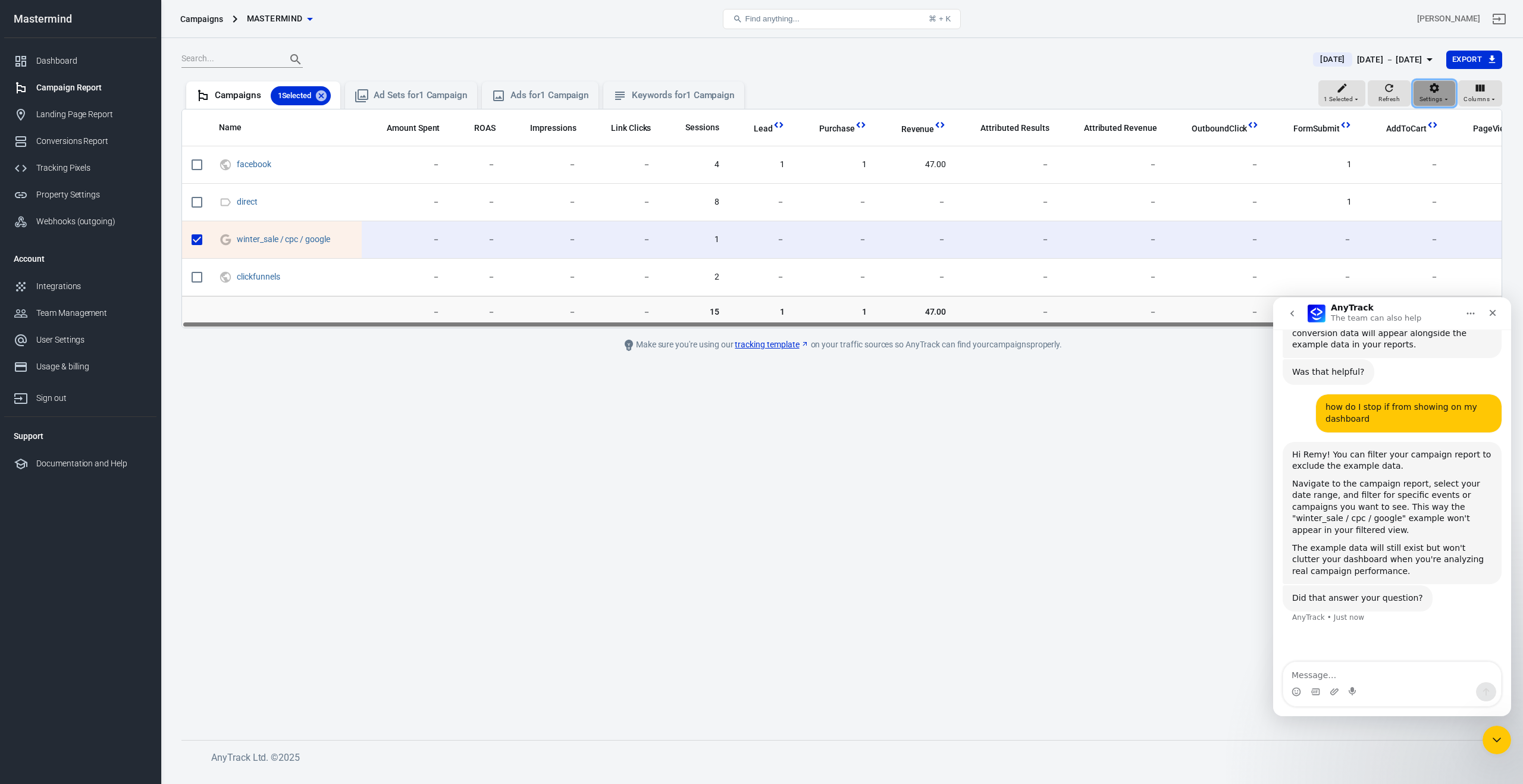
click at [1438, 92] on icon "button" at bounding box center [1433, 87] width 12 height 12
click at [1417, 164] on p "Display Adset names" at bounding box center [1431, 165] width 76 height 12
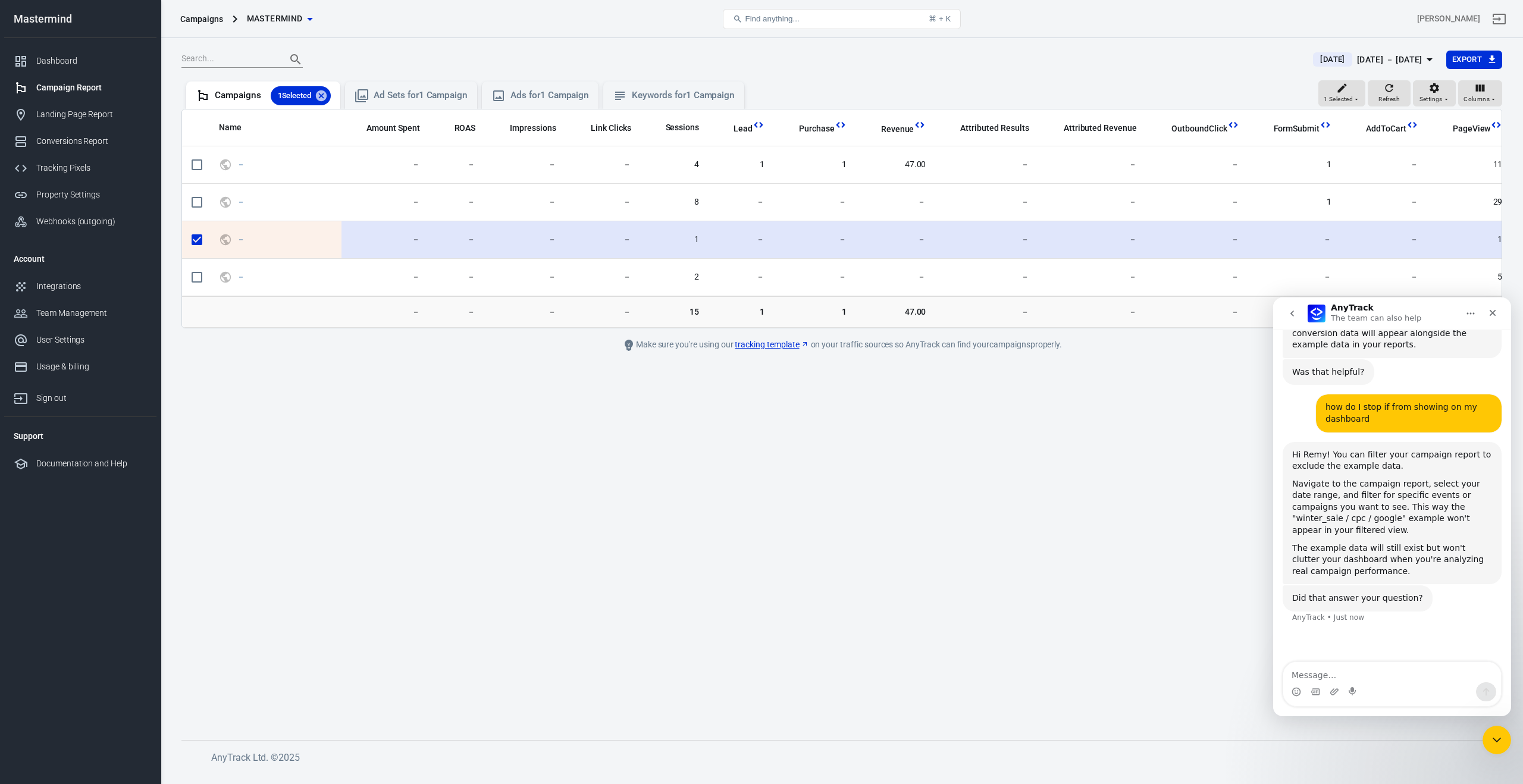
click at [198, 243] on input "scrollable content" at bounding box center [197, 240] width 25 height 25
checkbox input "false"
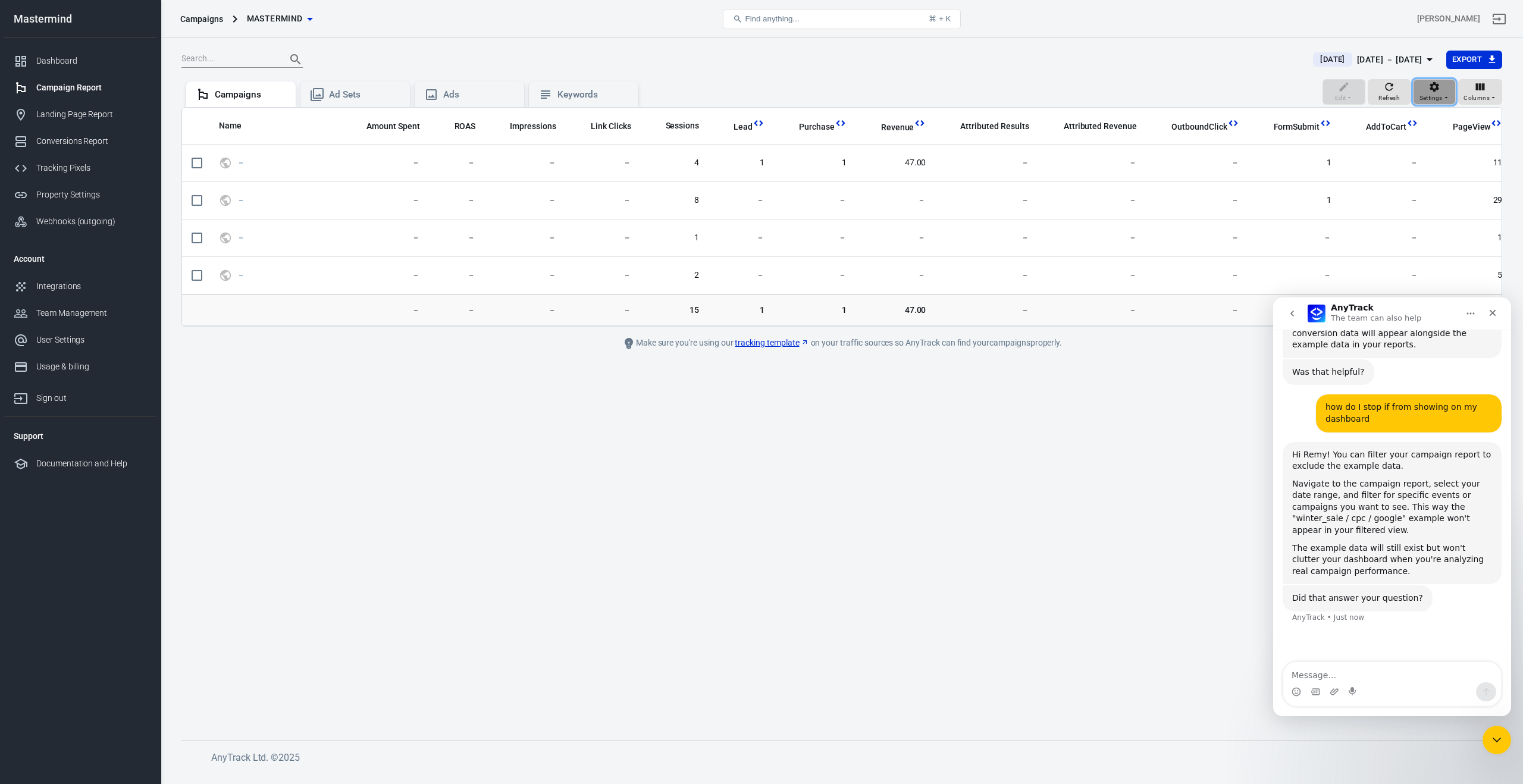
click at [1431, 92] on icon "button" at bounding box center [1433, 87] width 12 height 12
click at [1407, 119] on p "Show archived" at bounding box center [1420, 120] width 54 height 12
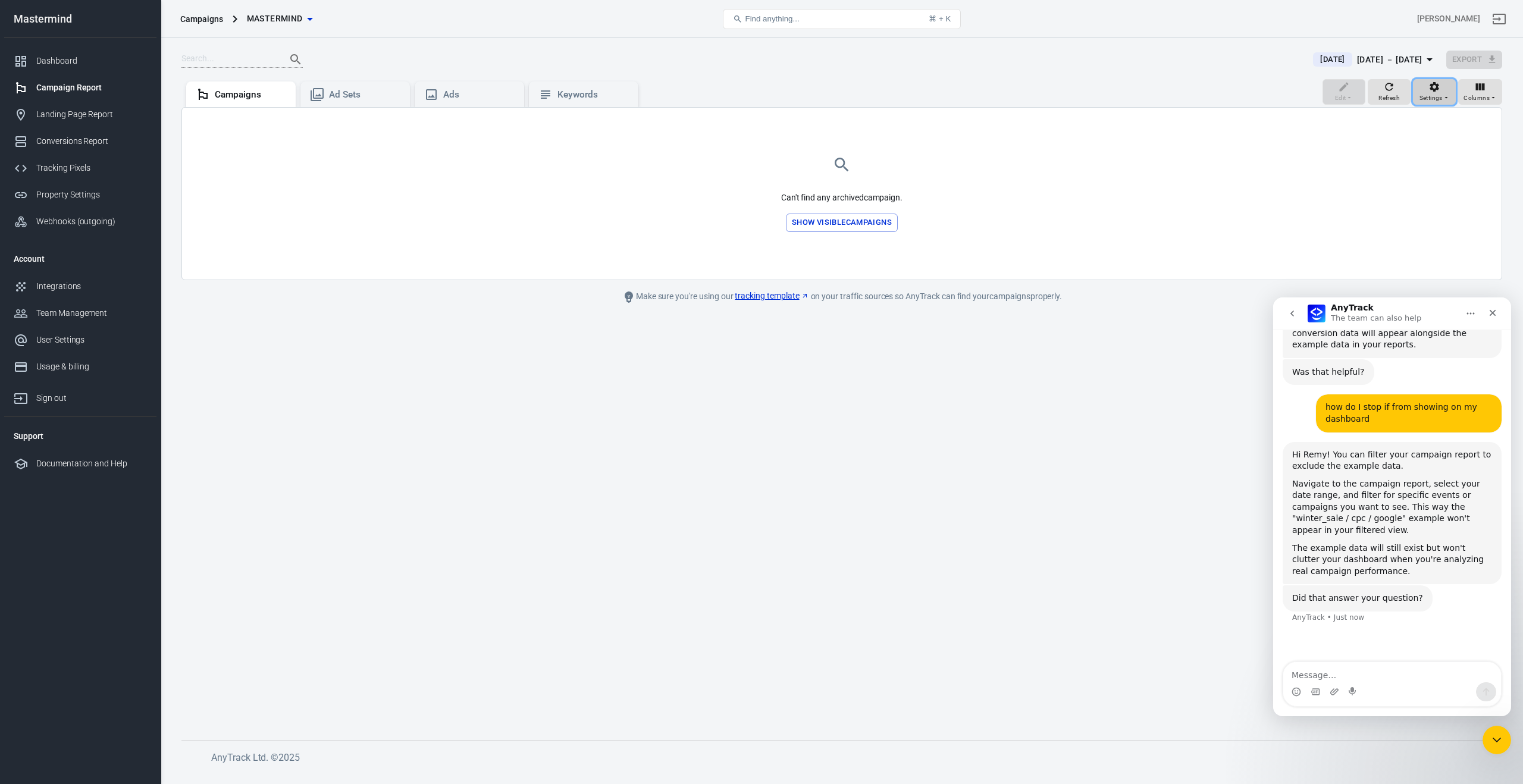
click at [1426, 94] on span "Settings" at bounding box center [1431, 98] width 23 height 11
click at [1407, 147] on p "Display active campaigns only" at bounding box center [1449, 142] width 110 height 12
click at [61, 90] on div "Campaign Report" at bounding box center [92, 87] width 111 height 12
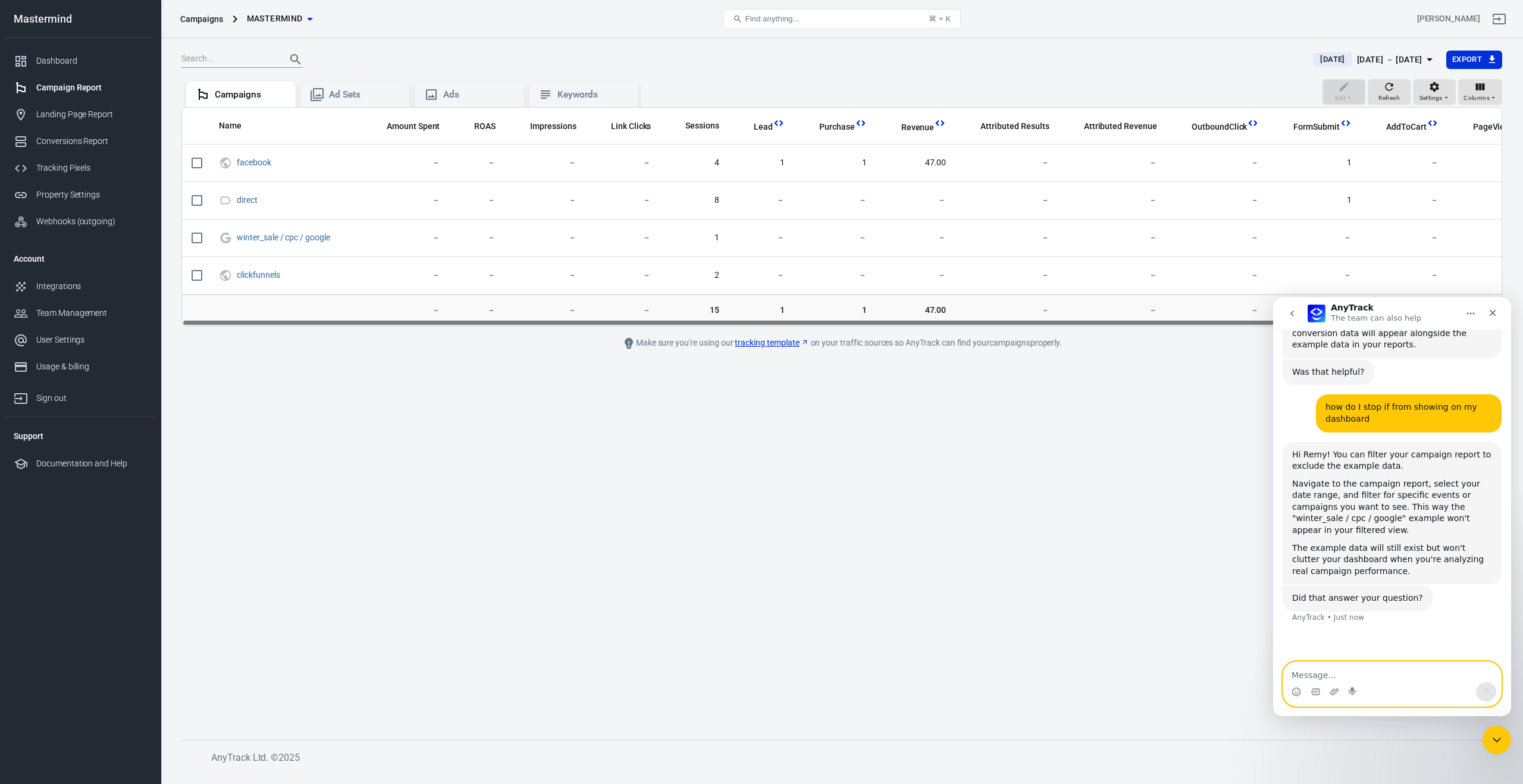
click at [1341, 672] on textarea "Message…" at bounding box center [1392, 672] width 218 height 20
type textarea "what does sessions mean on campaign report?"
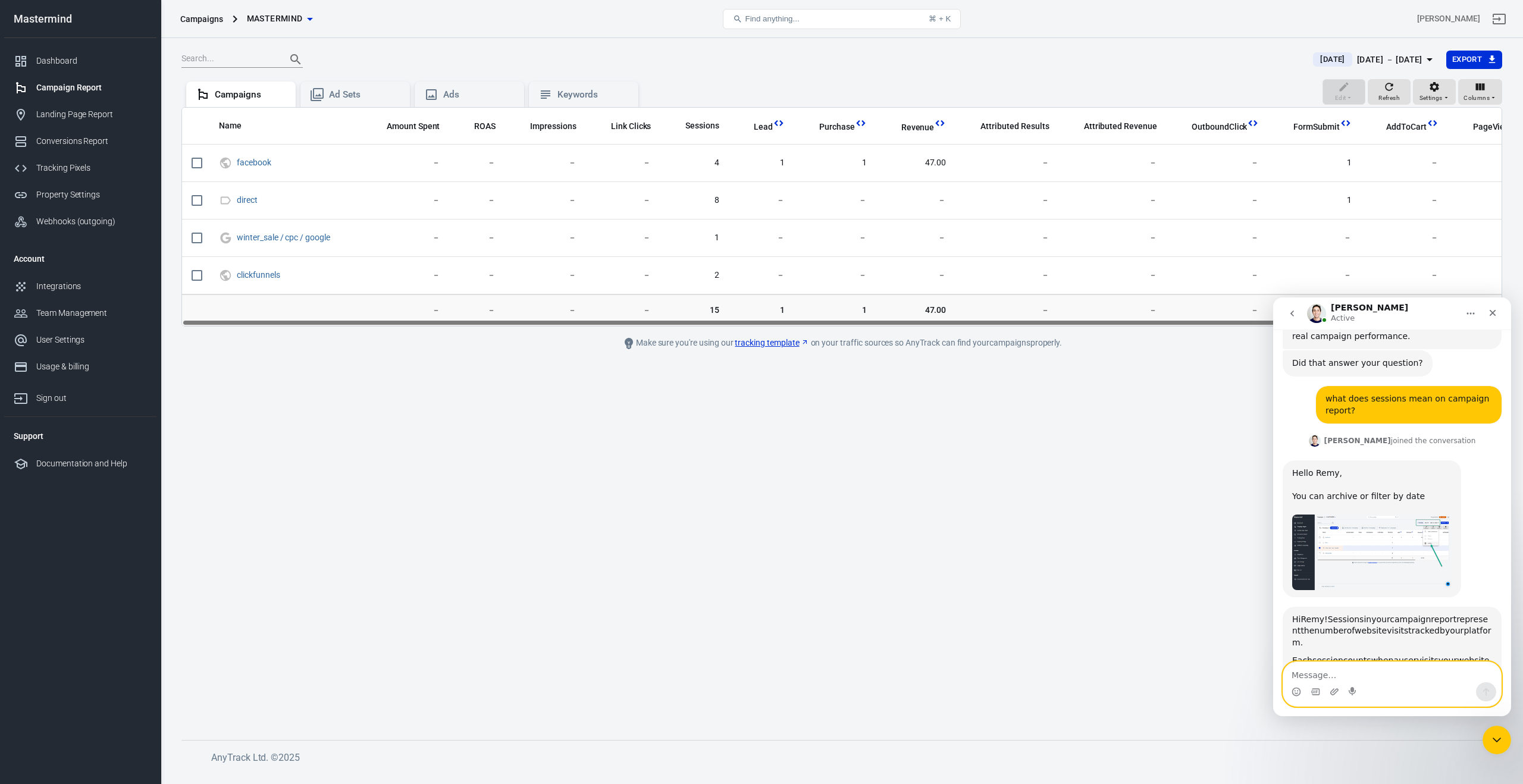
scroll to position [1887, 0]
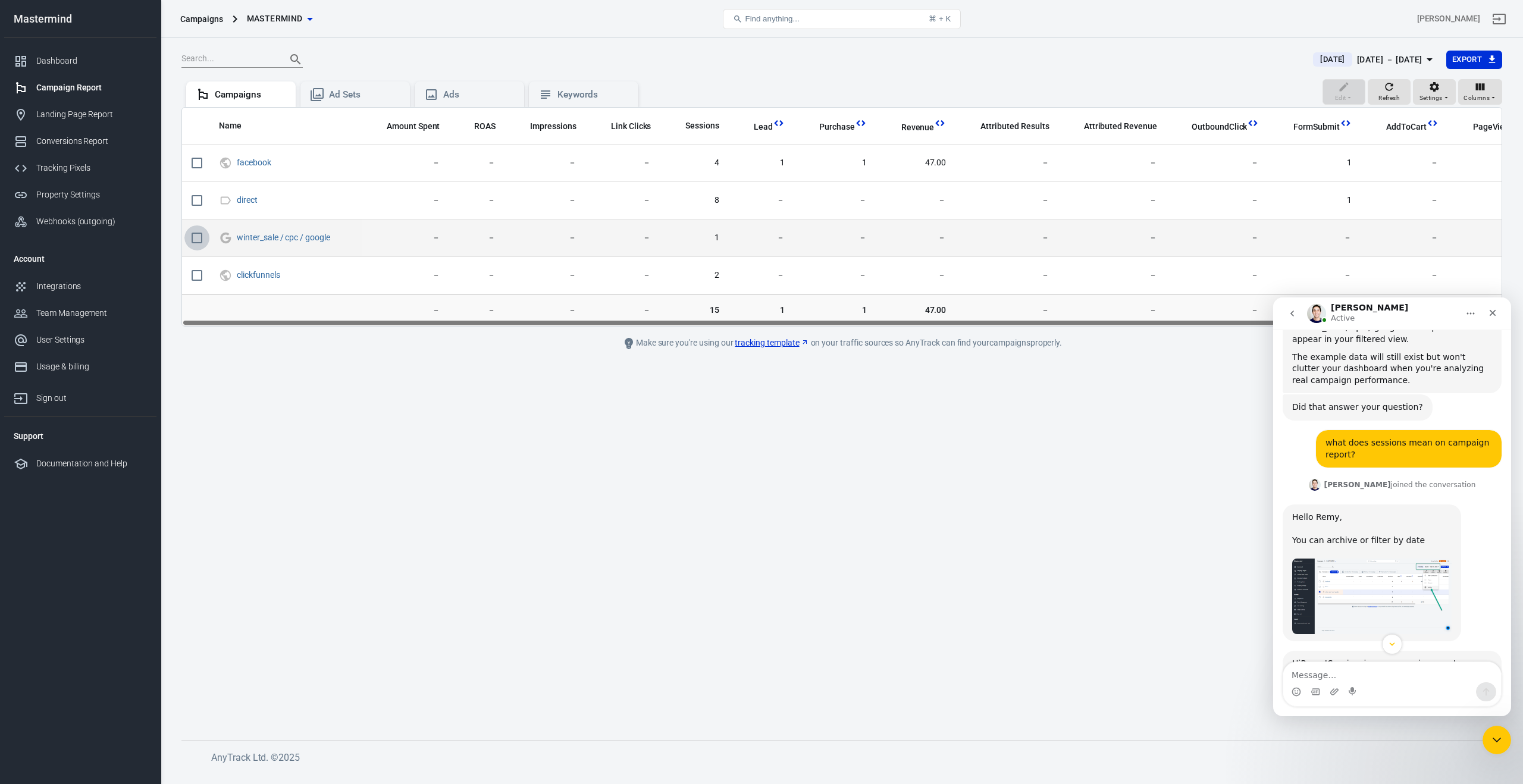
click at [198, 240] on input "scrollable content" at bounding box center [197, 237] width 25 height 25
checkbox input "true"
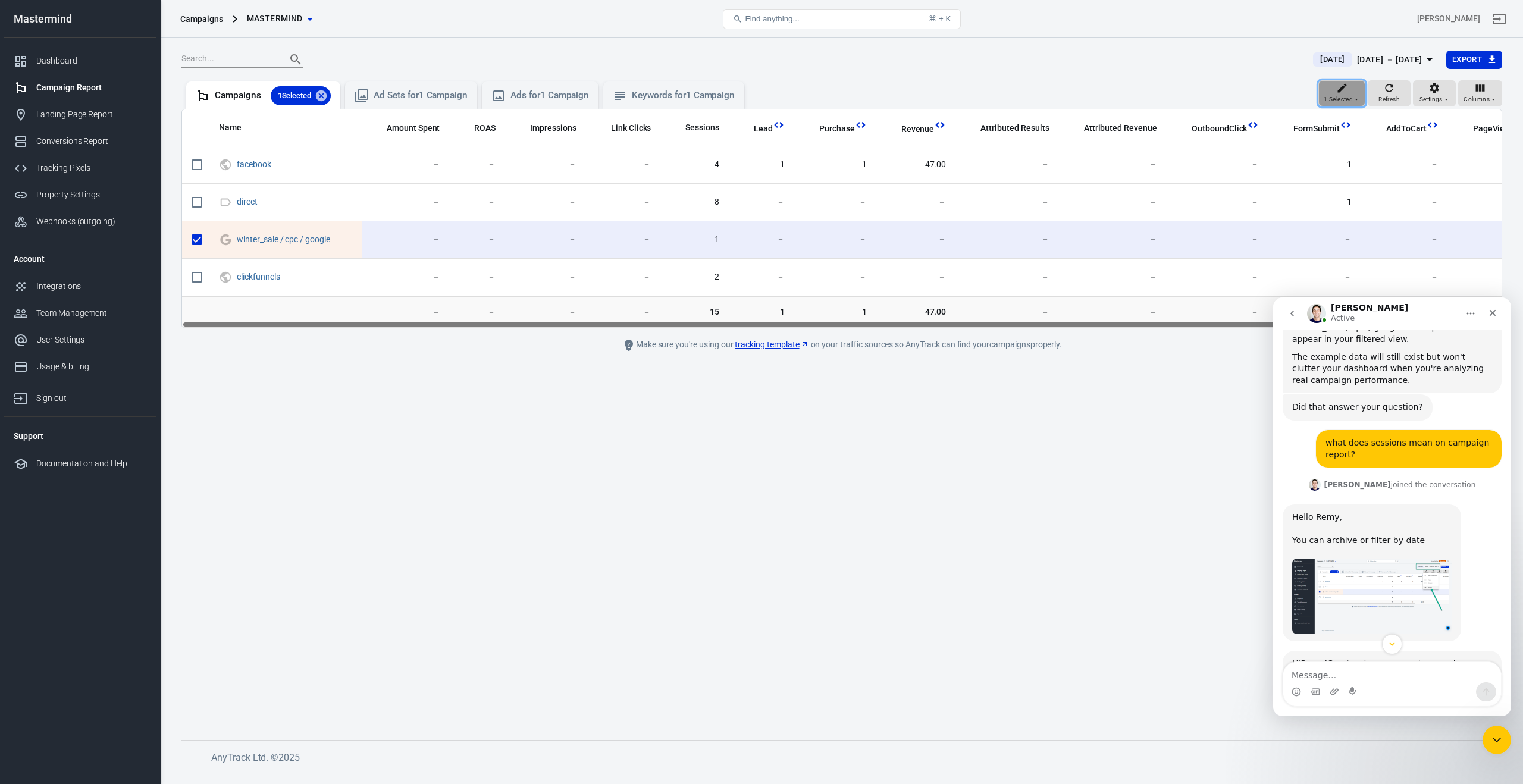
click at [1339, 98] on span "1 Selected" at bounding box center [1338, 100] width 29 height 11
click at [1344, 209] on div at bounding box center [1338, 206] width 21 height 14
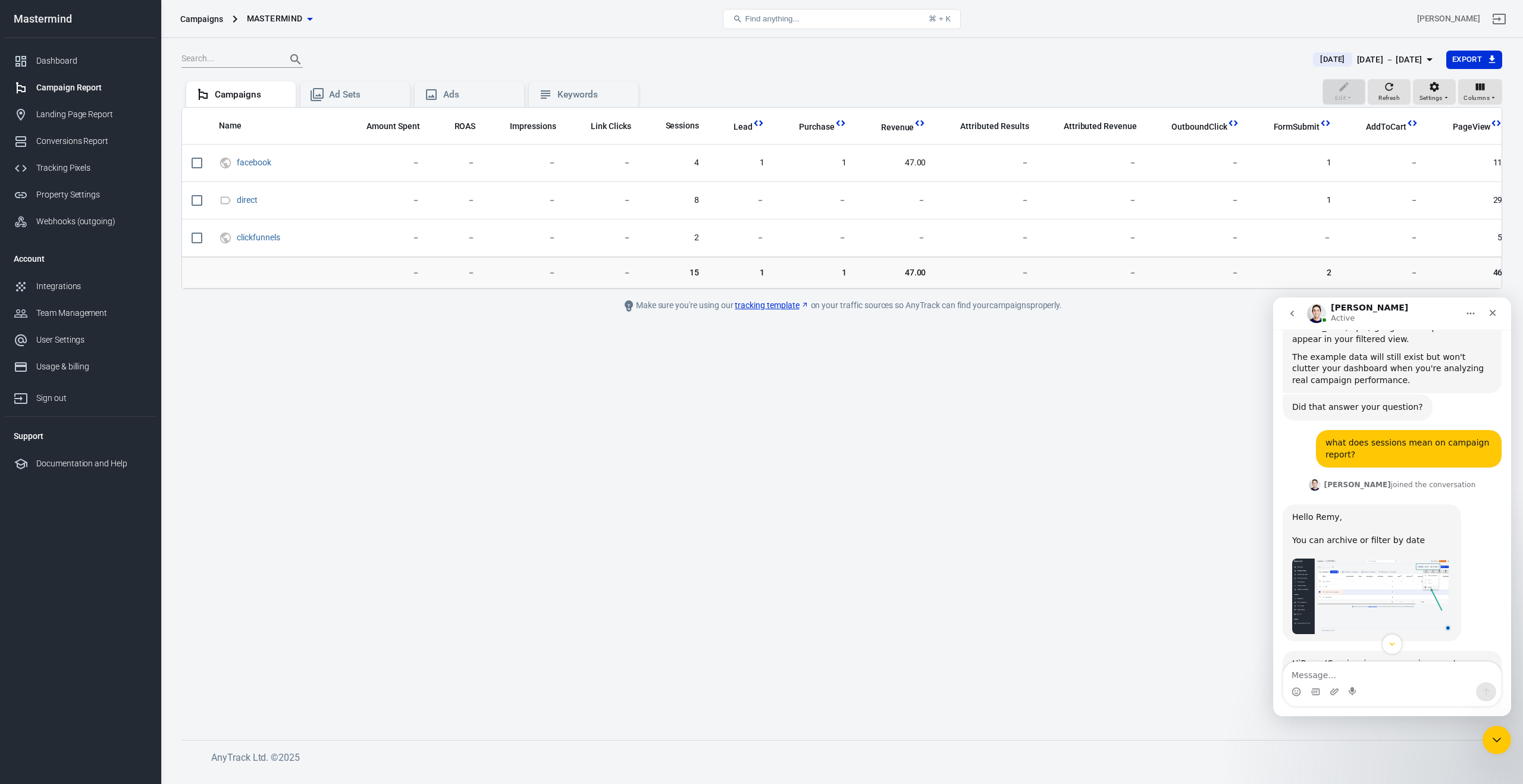
scroll to position [1998, 0]
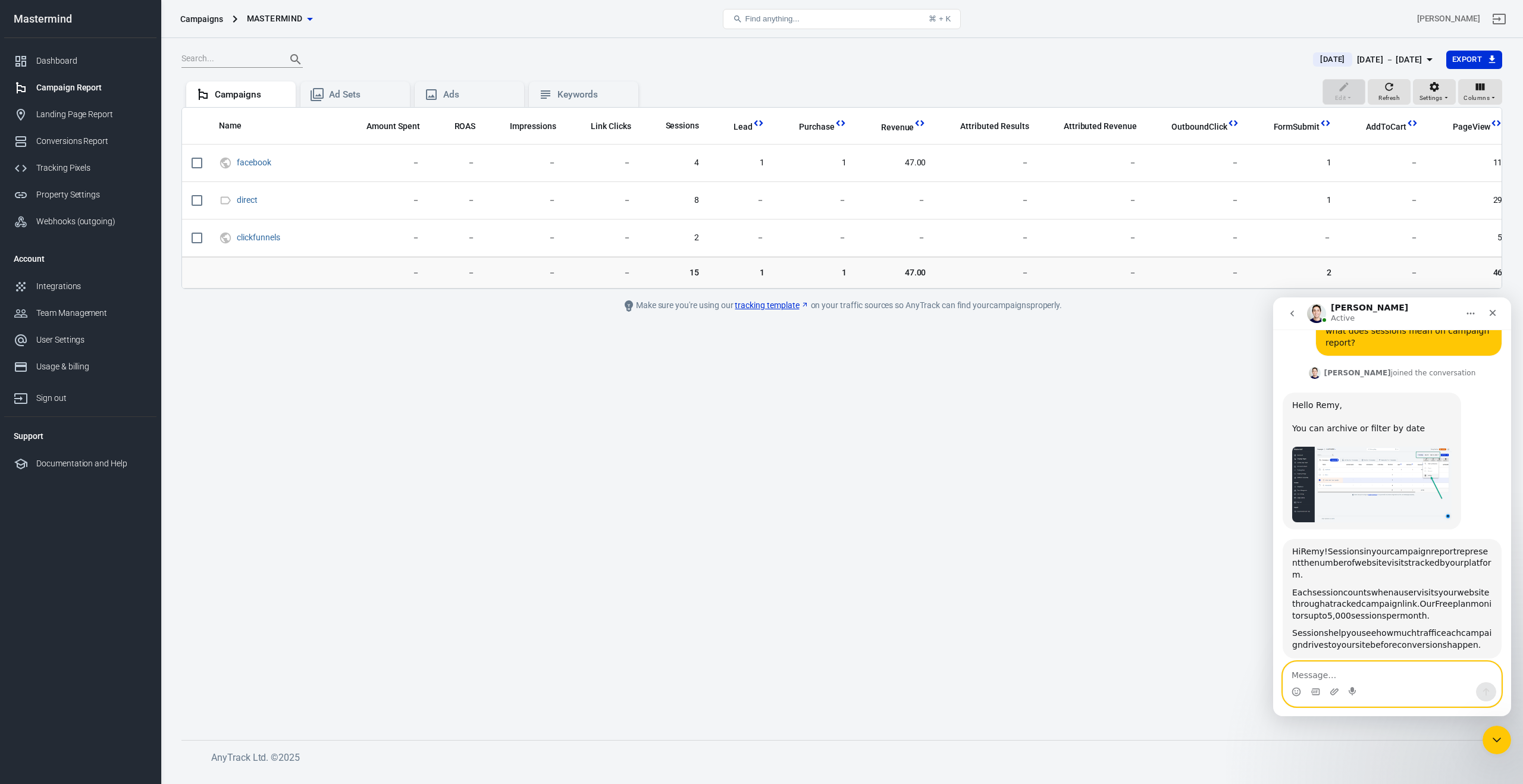
click at [1347, 673] on textarea "Message…" at bounding box center [1392, 672] width 218 height 20
drag, startPoint x: 1330, startPoint y: 677, endPoint x: 1261, endPoint y: 669, distance: 69.5
click at [1273, 669] on html "[PERSON_NAME] Active Ask us anything, or share your feedback. Hey Remy, Which o…" at bounding box center [1392, 507] width 238 height 419
click at [1358, 677] on textarea "I archived it." at bounding box center [1392, 672] width 218 height 20
type textarea "I archived it. OK good to know. thanks! thats all for now."
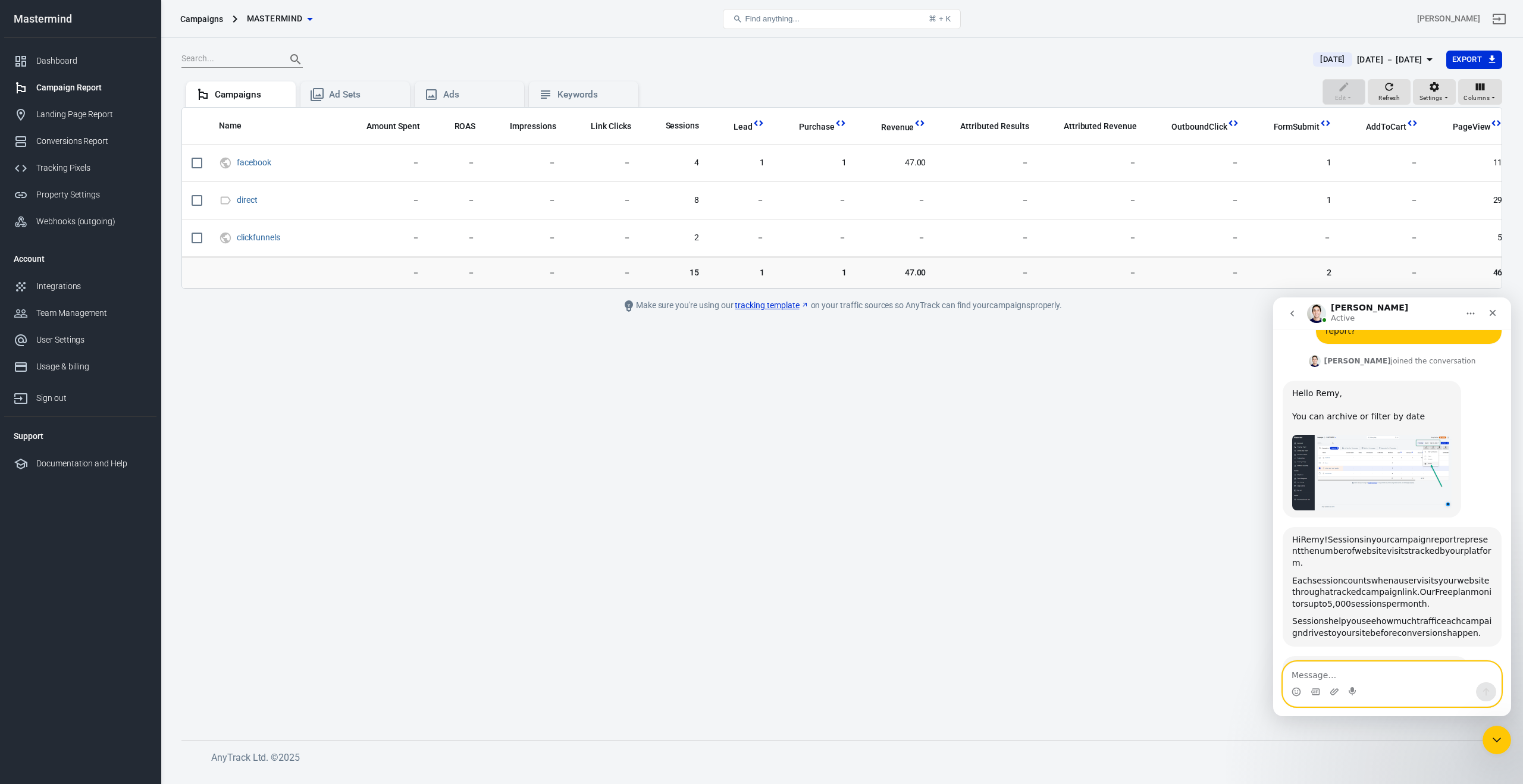
scroll to position [2045, 0]
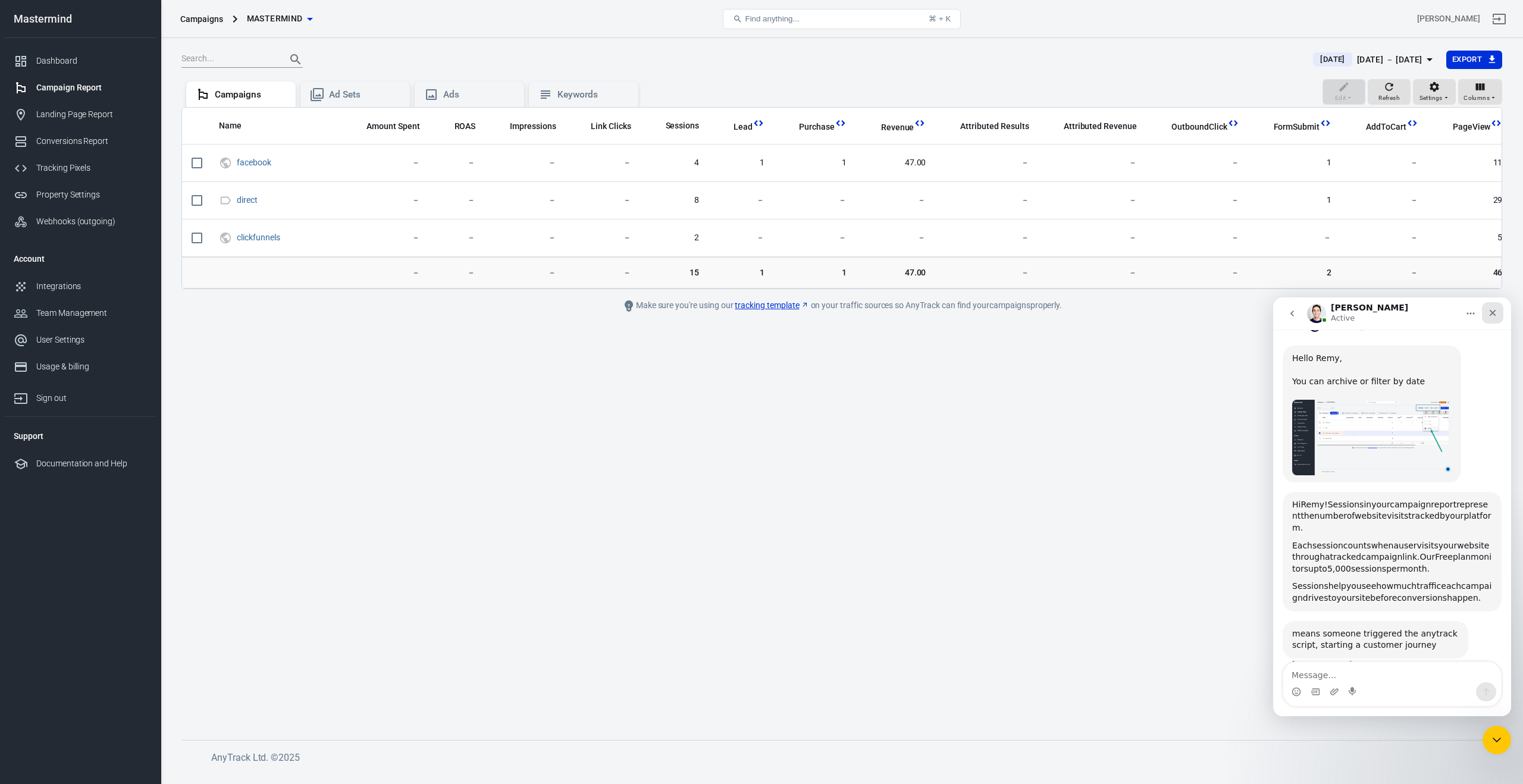
click at [1489, 312] on icon "Close" at bounding box center [1493, 313] width 10 height 10
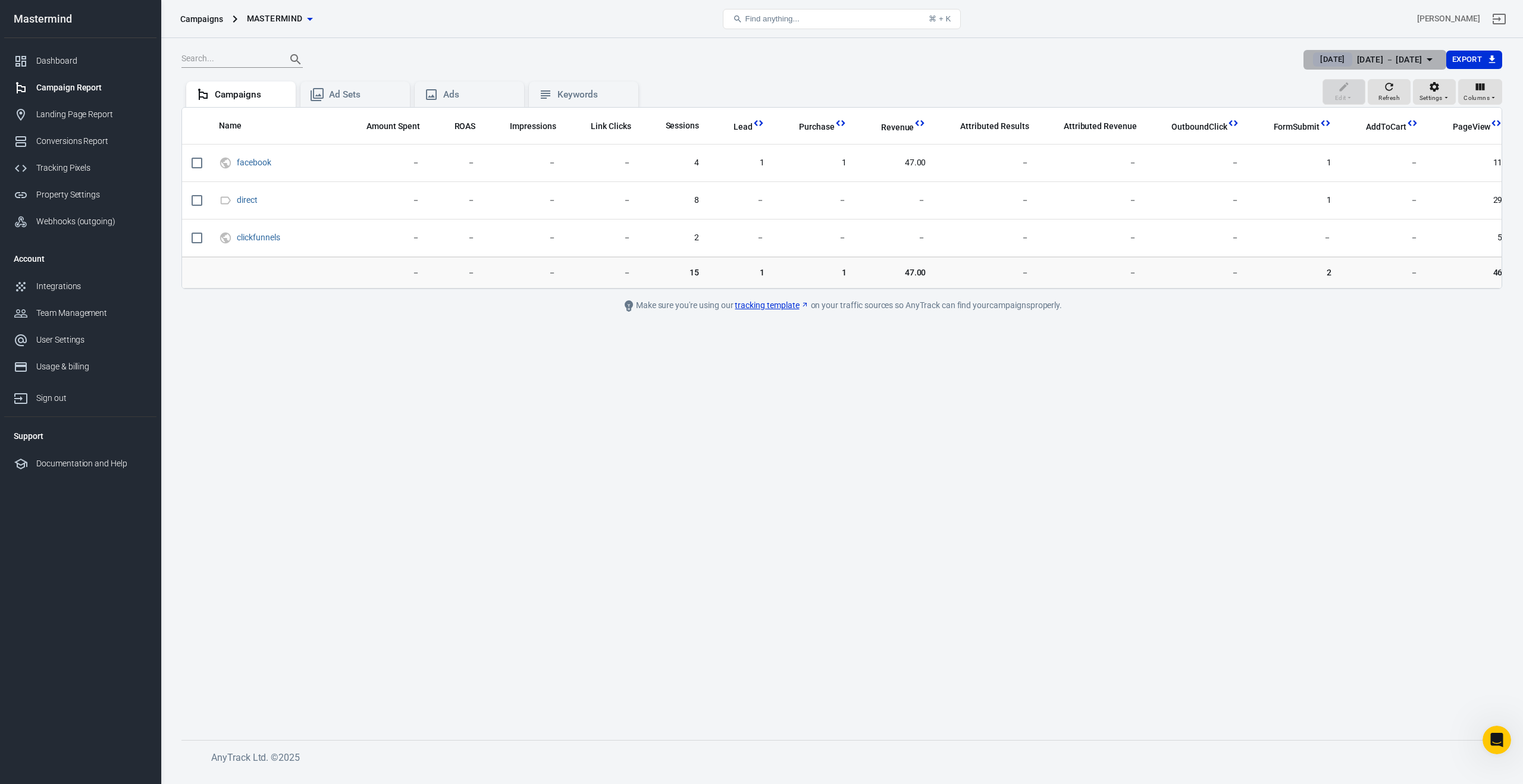
click at [1360, 54] on div "[DATE] － [DATE]" at bounding box center [1389, 60] width 65 height 15
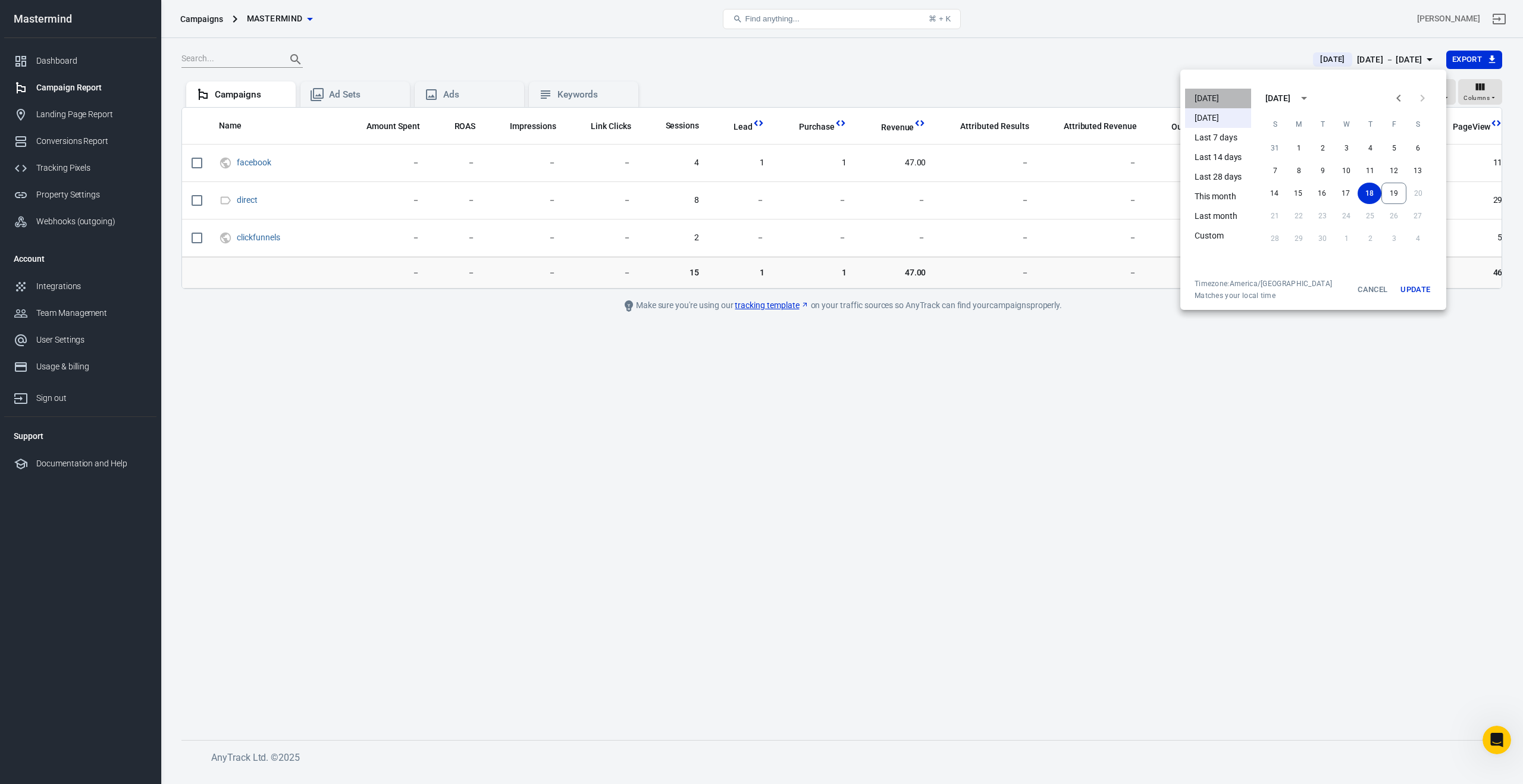
click at [1211, 102] on li "[DATE]" at bounding box center [1218, 98] width 66 height 20
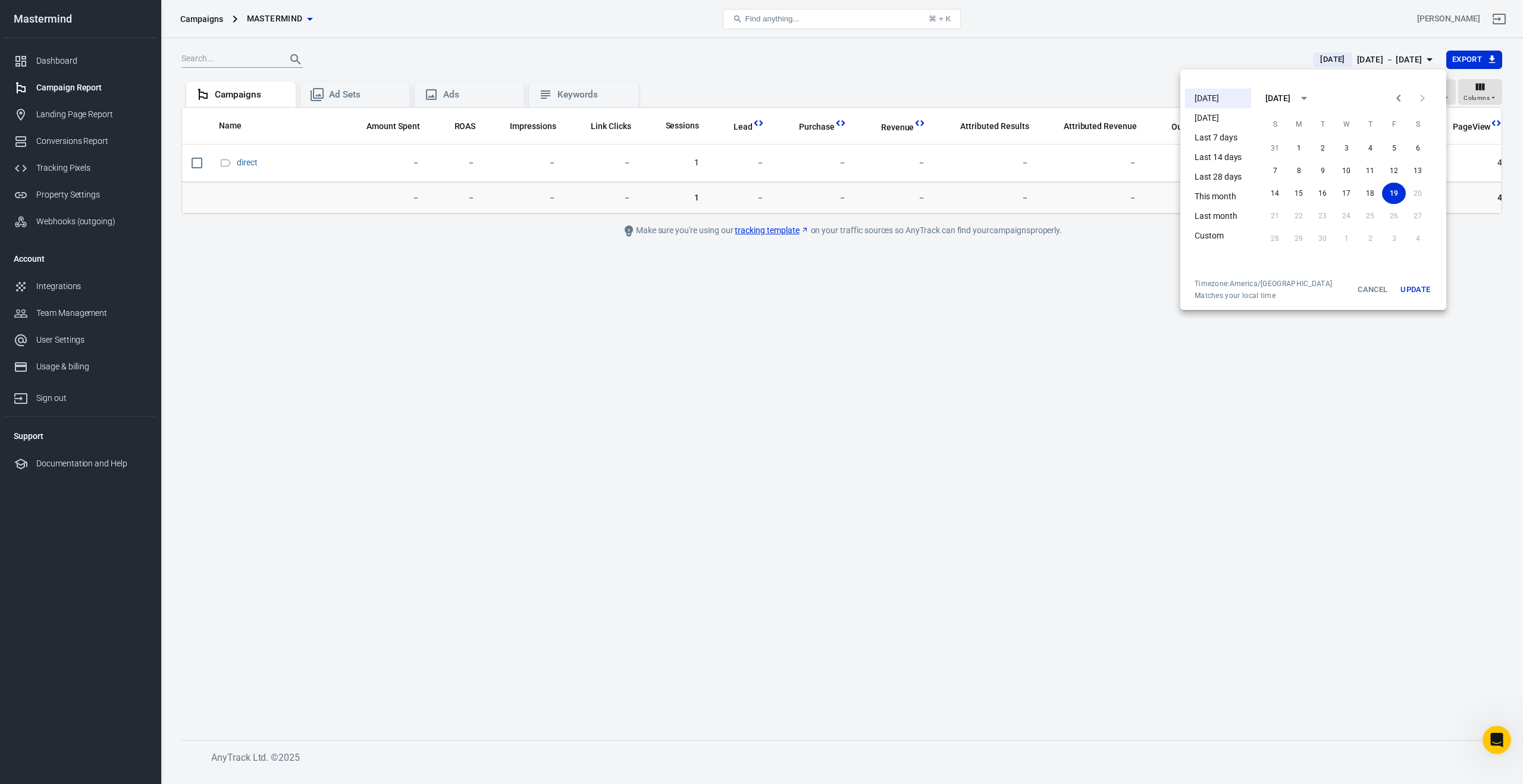
click at [1162, 53] on div at bounding box center [762, 392] width 1523 height 784
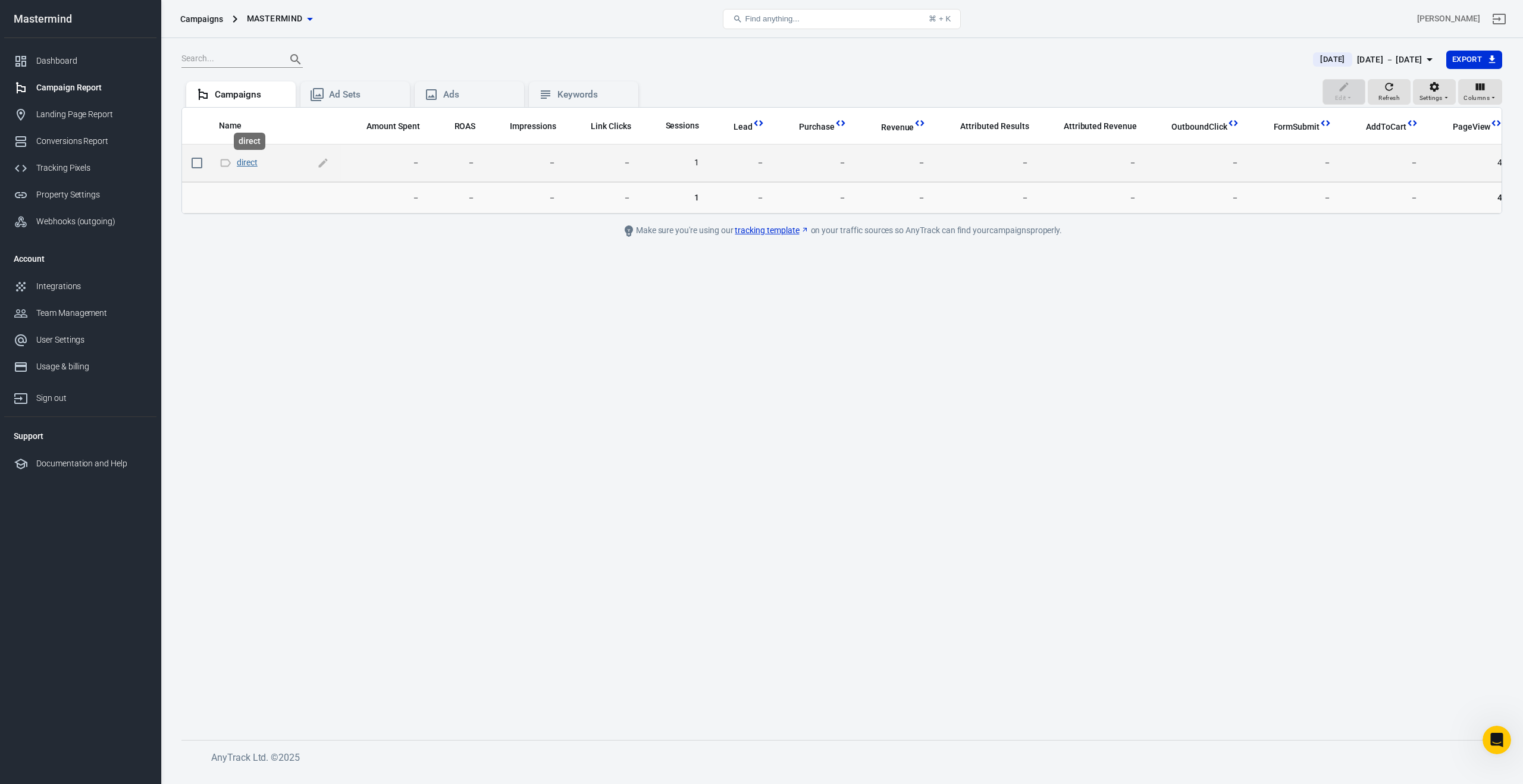
click at [253, 166] on link "direct" at bounding box center [247, 162] width 21 height 10
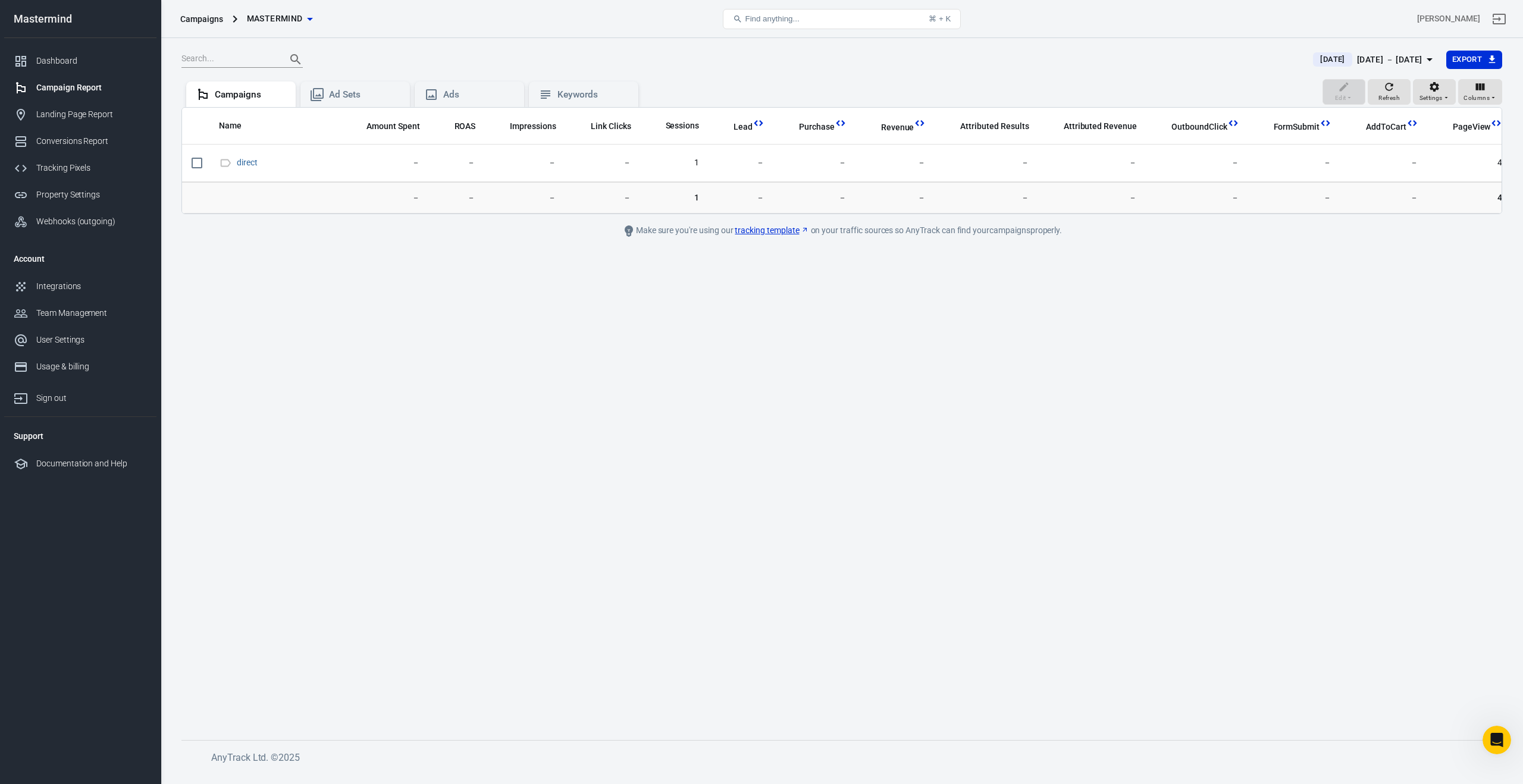
click at [1374, 64] on div "[DATE] － [DATE]" at bounding box center [1389, 60] width 65 height 15
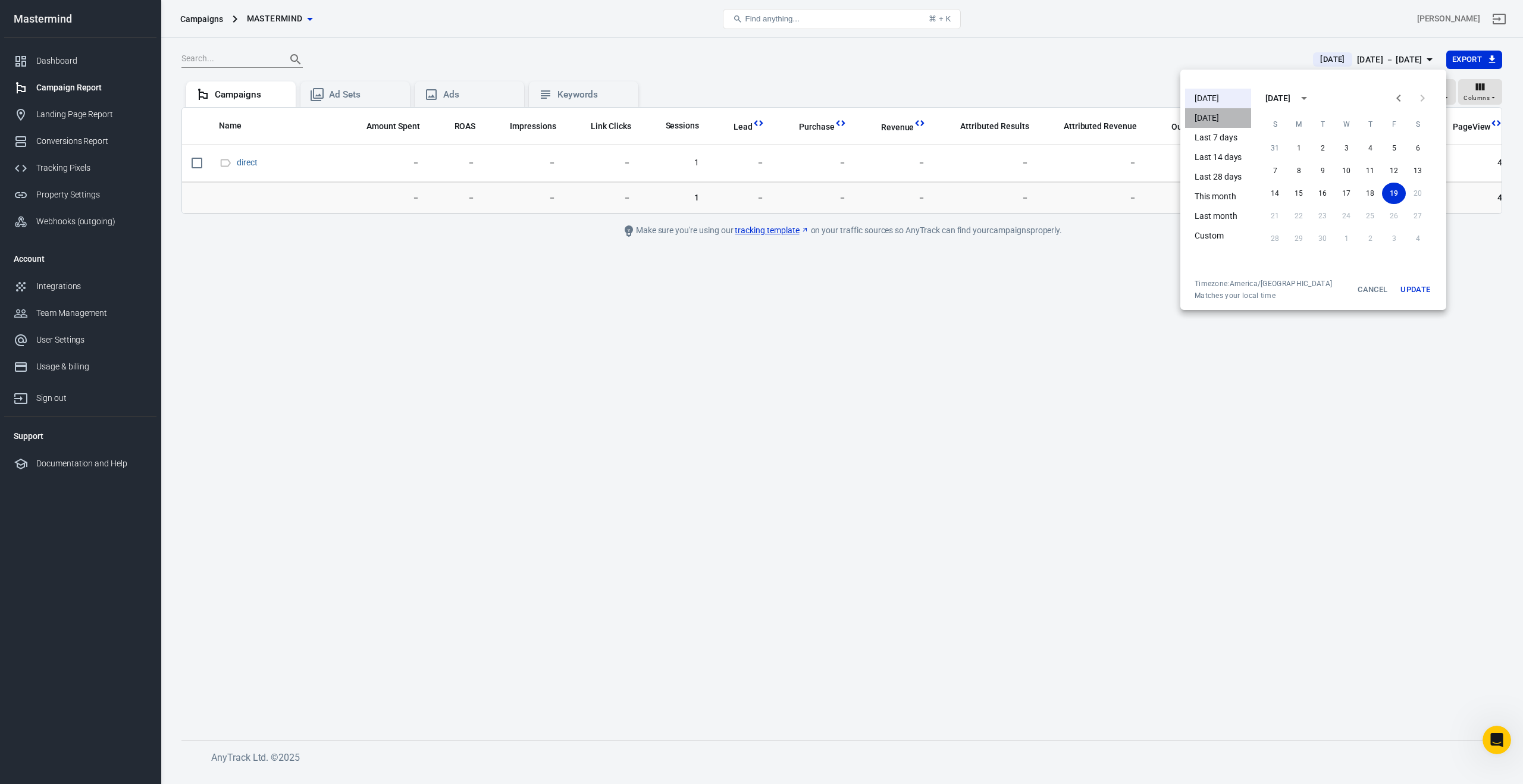
click at [1212, 119] on li "[DATE]" at bounding box center [1218, 118] width 66 height 20
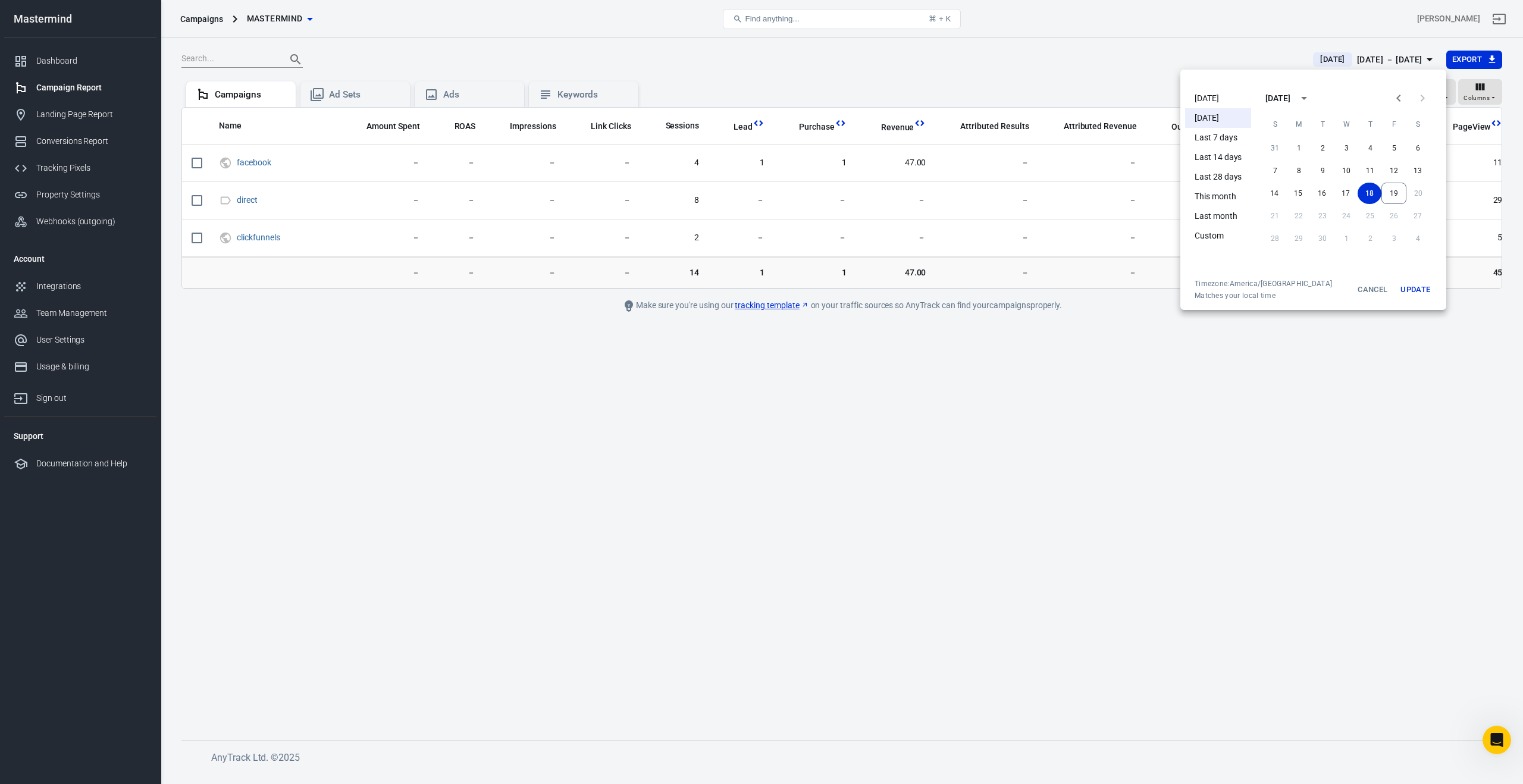
click at [1103, 58] on div at bounding box center [762, 392] width 1523 height 784
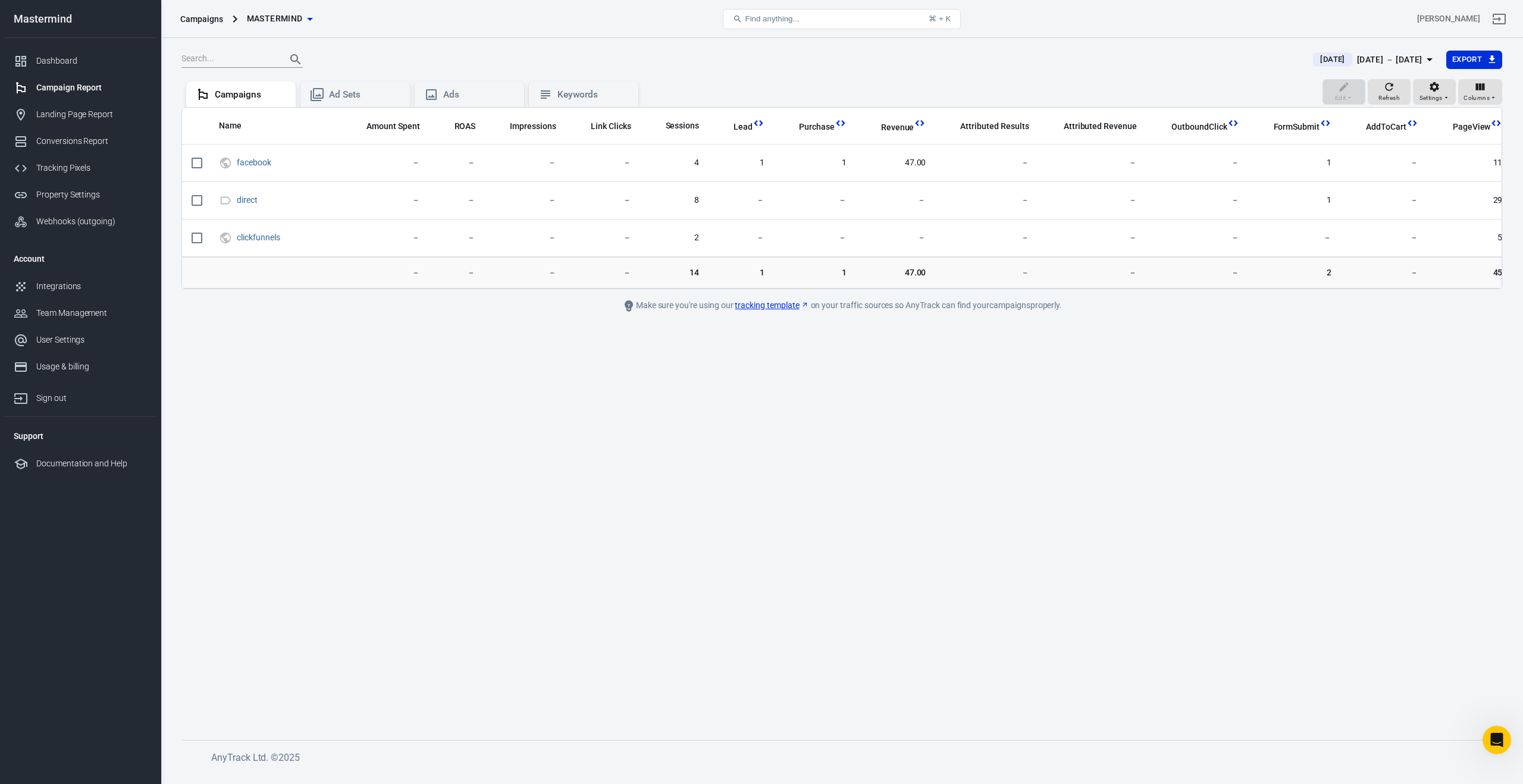
click at [1362, 62] on div "[DATE] － [DATE]" at bounding box center [1389, 60] width 65 height 15
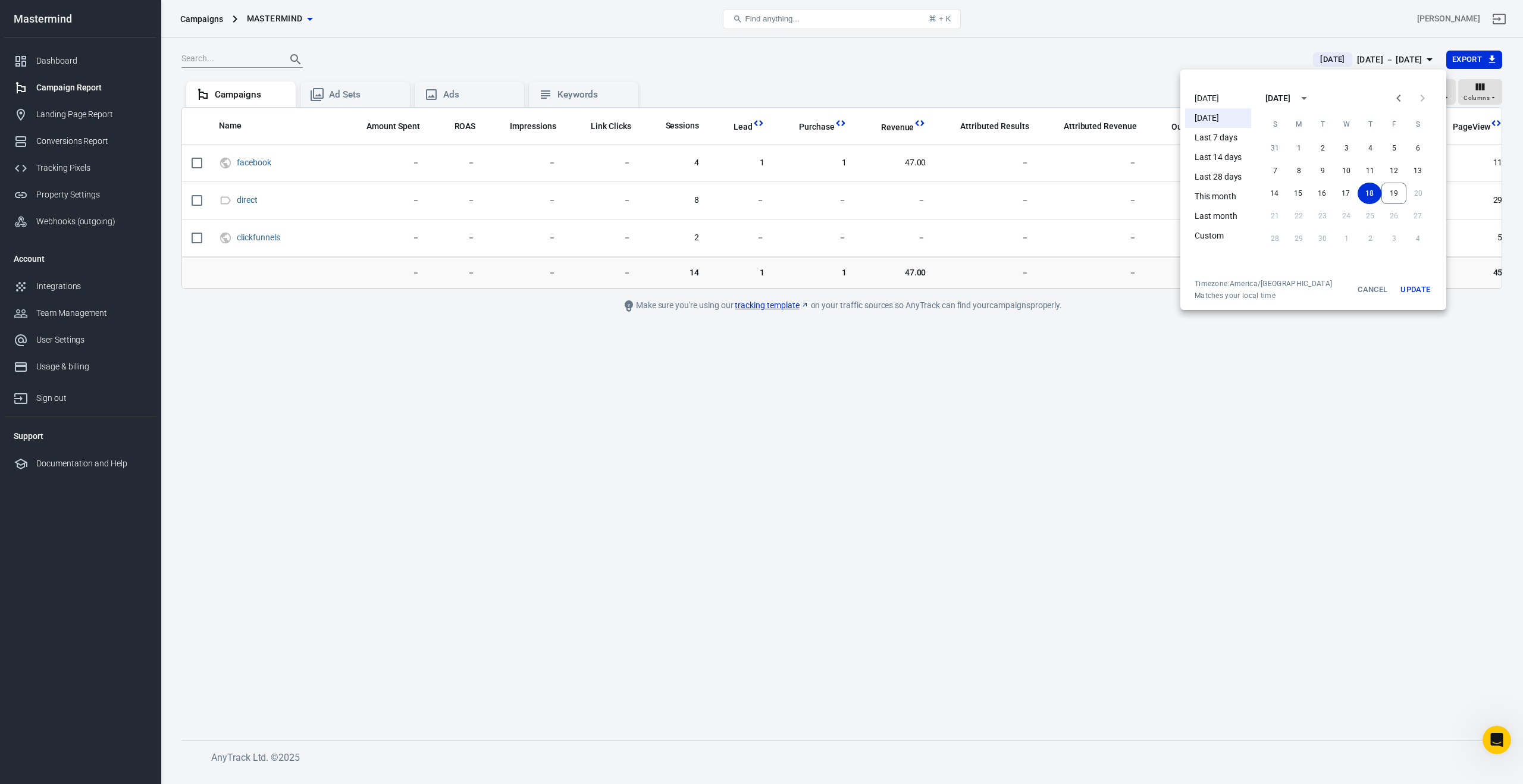
click at [1202, 200] on li "This month" at bounding box center [1218, 196] width 66 height 20
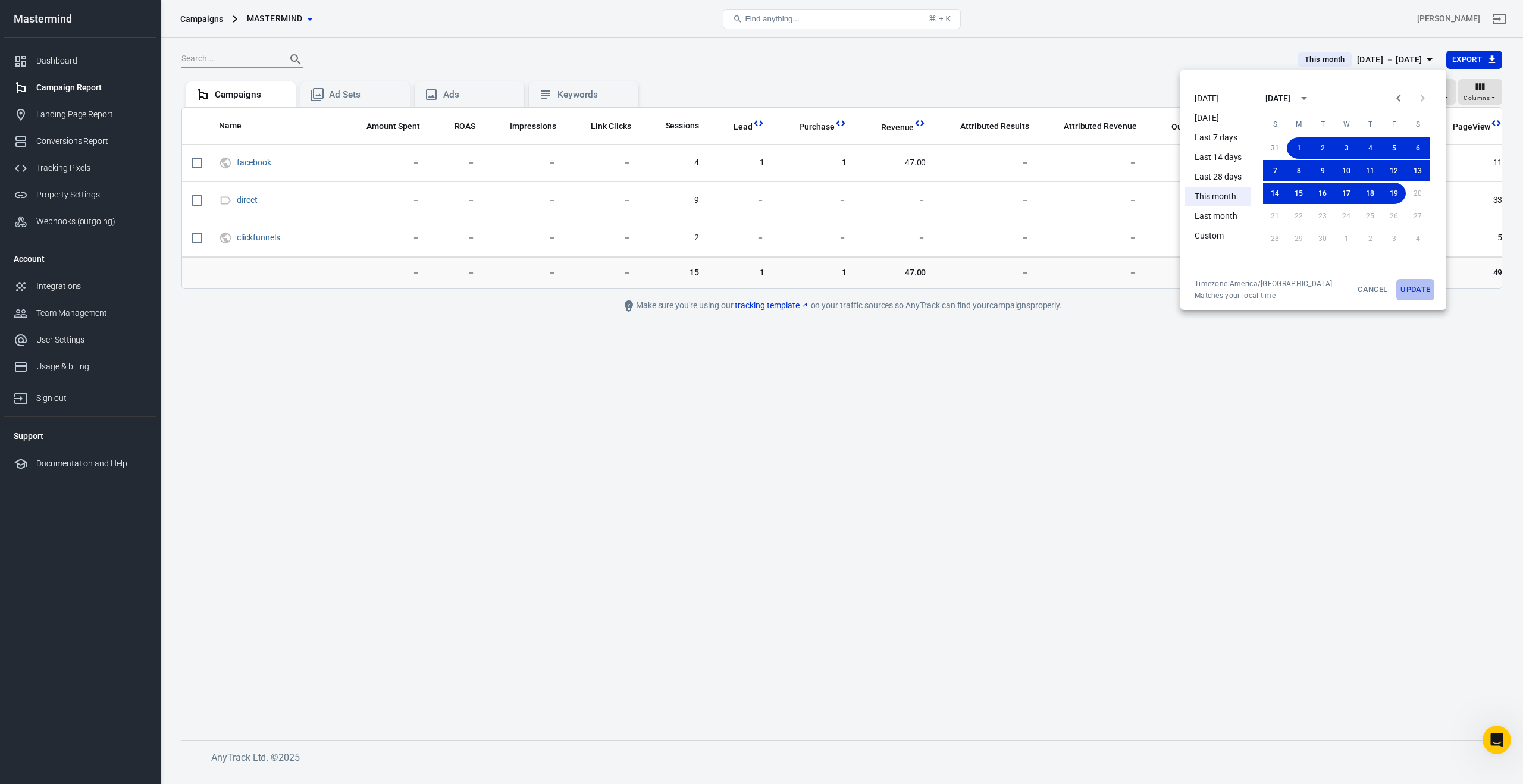
click at [1414, 291] on button "Update" at bounding box center [1415, 289] width 38 height 21
